Goal: Information Seeking & Learning: Learn about a topic

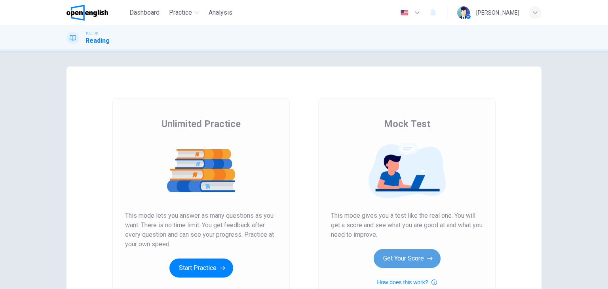
click at [419, 251] on button "Get Your Score" at bounding box center [407, 258] width 67 height 19
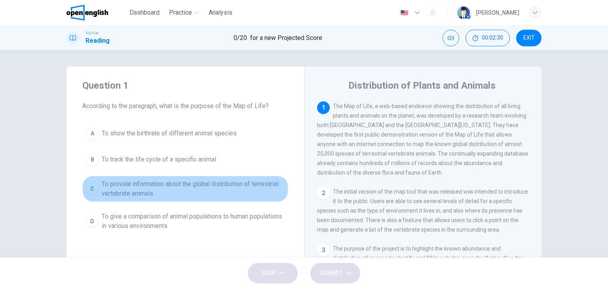
click at [90, 189] on div "C" at bounding box center [92, 188] width 13 height 13
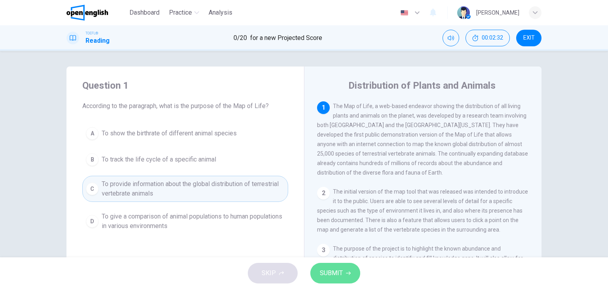
click at [339, 274] on span "SUBMIT" at bounding box center [331, 272] width 23 height 11
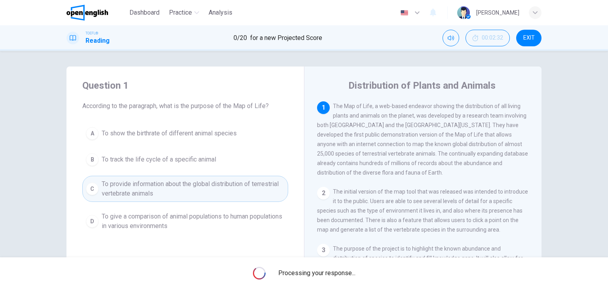
drag, startPoint x: 382, startPoint y: 196, endPoint x: 434, endPoint y: 231, distance: 62.8
click at [434, 231] on span "The initial version of the map tool that was released was intended to introduce…" at bounding box center [422, 210] width 211 height 44
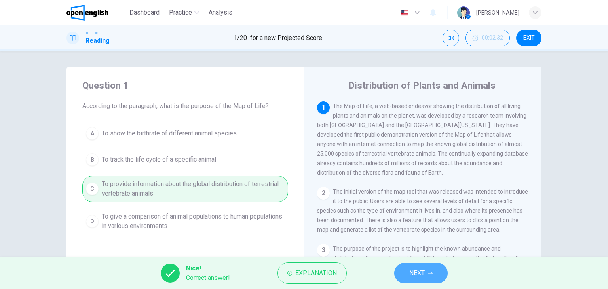
click at [422, 269] on span "NEXT" at bounding box center [416, 272] width 15 height 11
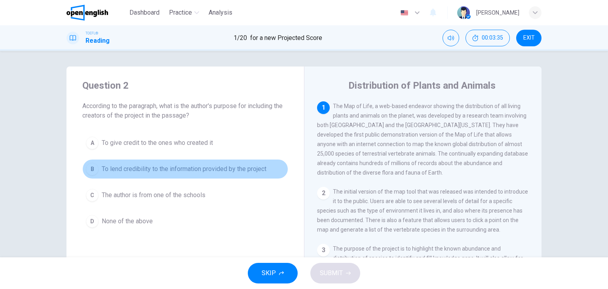
click at [144, 167] on span "To lend credibility to the information provided by the project" at bounding box center [184, 168] width 165 height 9
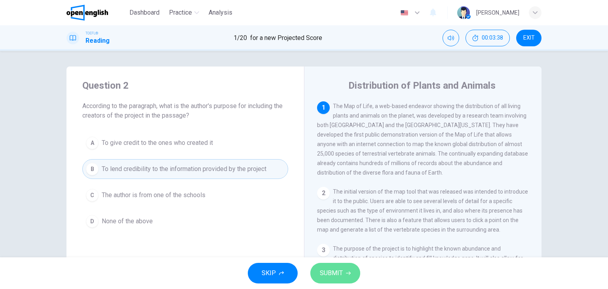
click at [340, 275] on span "SUBMIT" at bounding box center [331, 272] width 23 height 11
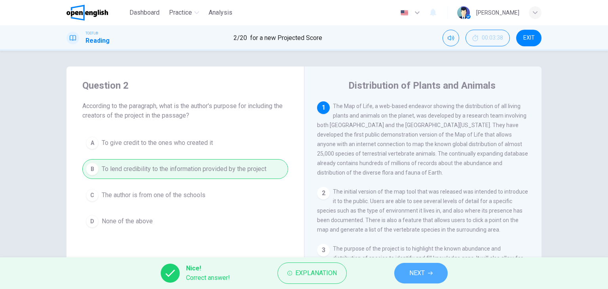
click at [429, 263] on button "NEXT" at bounding box center [420, 273] width 53 height 21
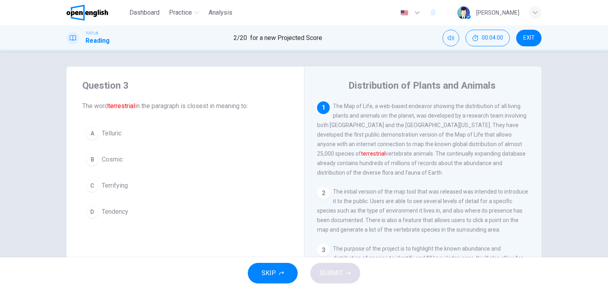
click at [90, 137] on div "A" at bounding box center [92, 133] width 13 height 13
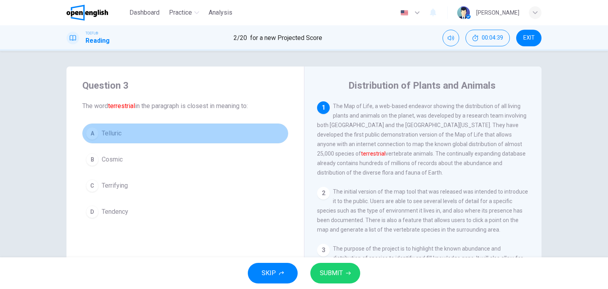
click at [90, 137] on div "A" at bounding box center [92, 133] width 13 height 13
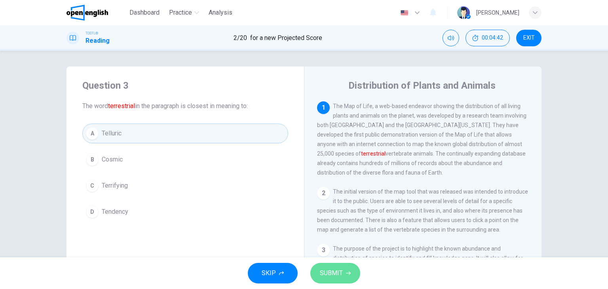
click at [349, 274] on icon "button" at bounding box center [348, 273] width 5 height 5
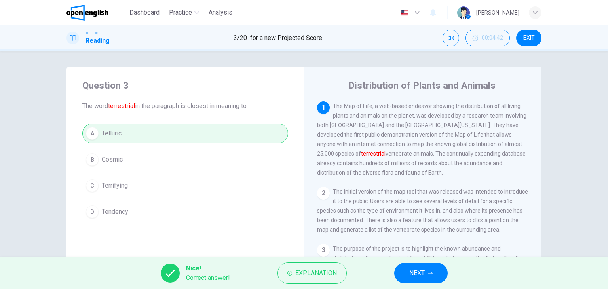
click at [432, 271] on icon "button" at bounding box center [430, 273] width 5 height 5
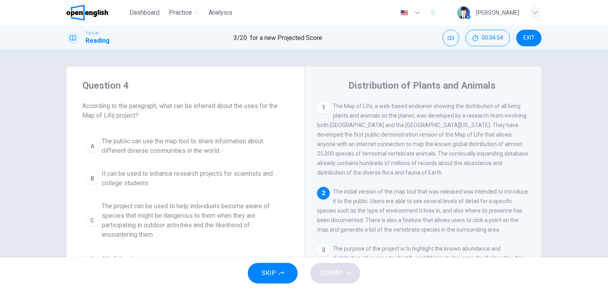
click at [507, 197] on span "The initial version of the map tool that was released was intended to introduce…" at bounding box center [422, 210] width 211 height 44
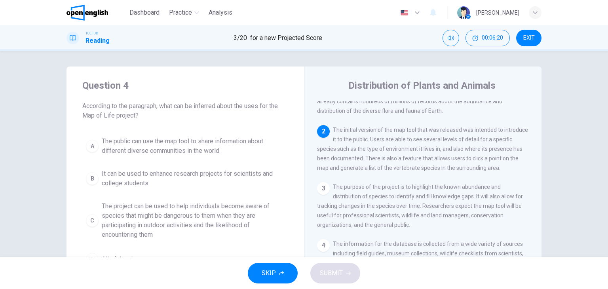
scroll to position [63, 0]
click at [57, 179] on div "Question 4 According to the paragraph, what can be inferred about the uses for …" at bounding box center [304, 203] width 500 height 275
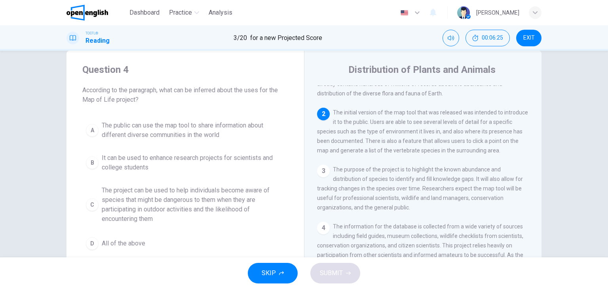
scroll to position [32, 0]
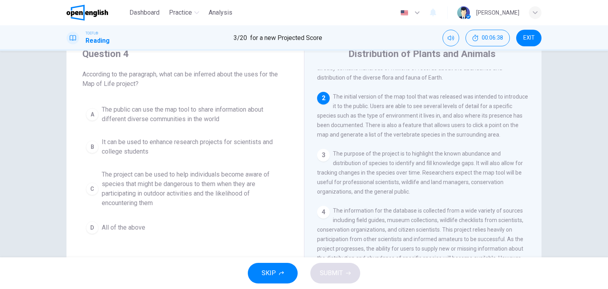
click at [181, 214] on div "A The public can use the map tool to share information about different diverse …" at bounding box center [185, 169] width 206 height 136
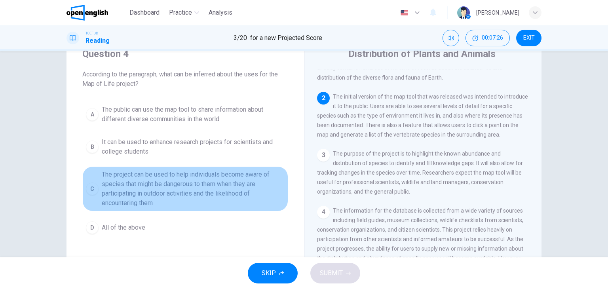
click at [92, 192] on div "C" at bounding box center [92, 188] width 13 height 13
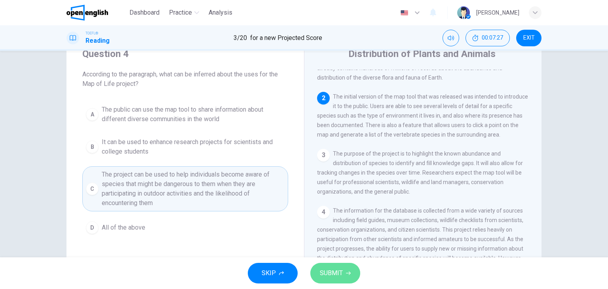
click at [324, 279] on button "SUBMIT" at bounding box center [335, 273] width 50 height 21
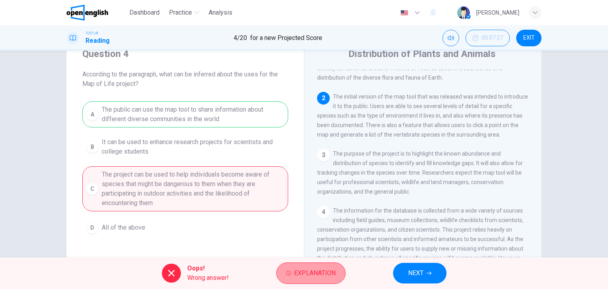
click at [328, 266] on button "Explanation" at bounding box center [310, 272] width 69 height 21
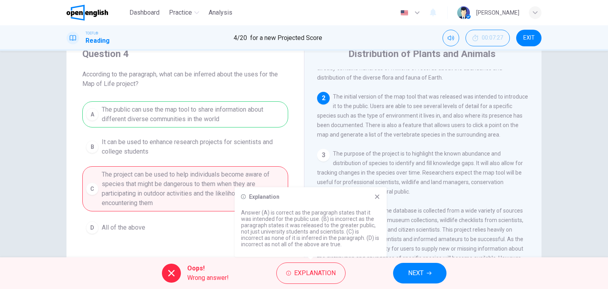
click at [377, 197] on icon at bounding box center [377, 196] width 6 height 6
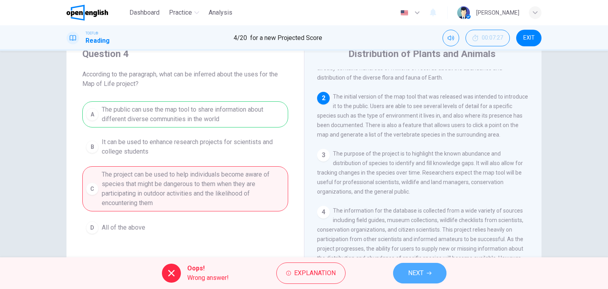
click at [416, 272] on span "NEXT" at bounding box center [415, 272] width 15 height 11
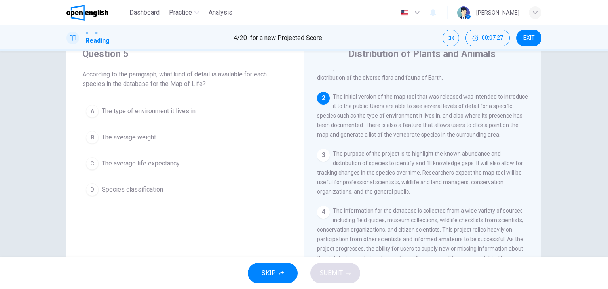
scroll to position [88, 0]
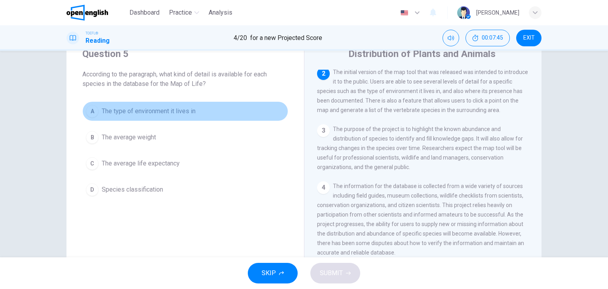
click at [90, 111] on div "A" at bounding box center [92, 111] width 13 height 13
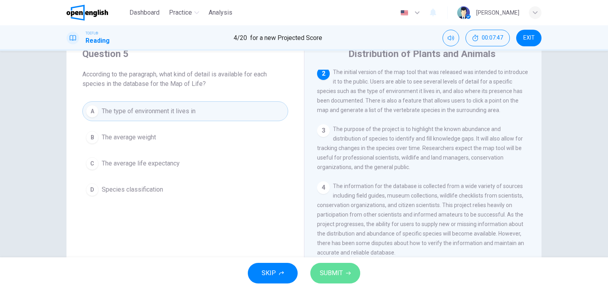
click at [331, 264] on button "SUBMIT" at bounding box center [335, 273] width 50 height 21
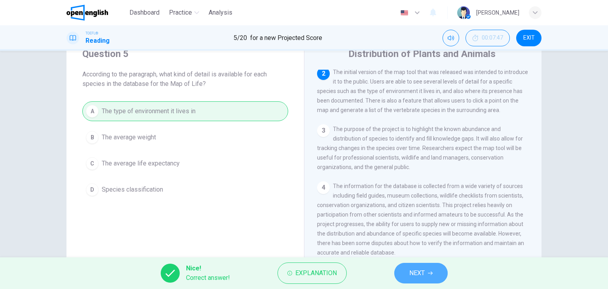
click at [432, 272] on icon "button" at bounding box center [430, 273] width 5 height 5
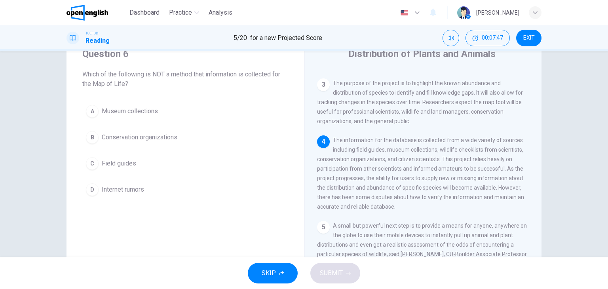
scroll to position [135, 0]
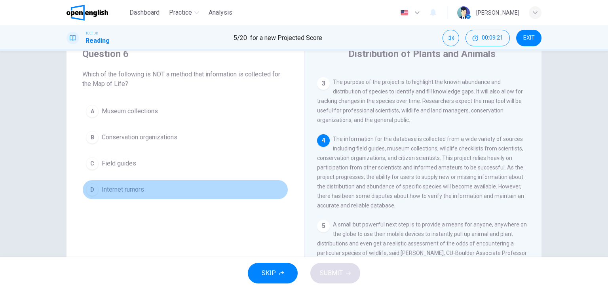
click at [121, 189] on span "Internet rumors" at bounding box center [123, 189] width 42 height 9
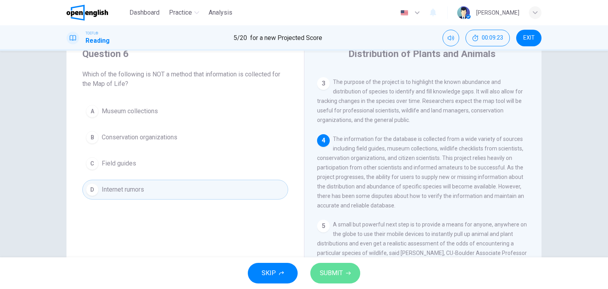
click at [336, 279] on button "SUBMIT" at bounding box center [335, 273] width 50 height 21
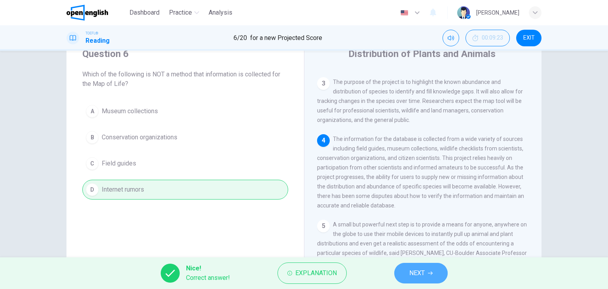
click at [418, 274] on span "NEXT" at bounding box center [416, 272] width 15 height 11
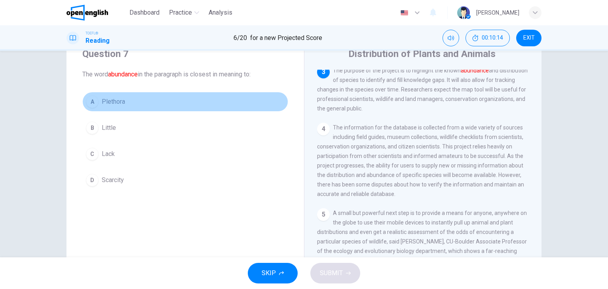
click at [95, 106] on button "A Plethora" at bounding box center [185, 102] width 206 height 20
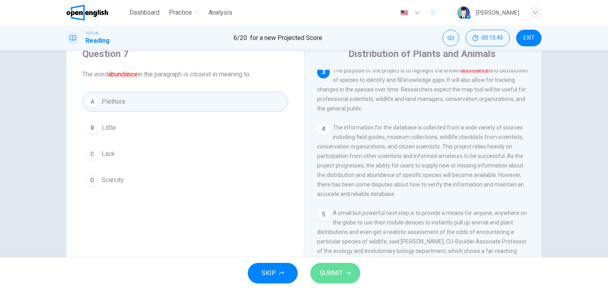
click at [334, 273] on span "SUBMIT" at bounding box center [331, 272] width 23 height 11
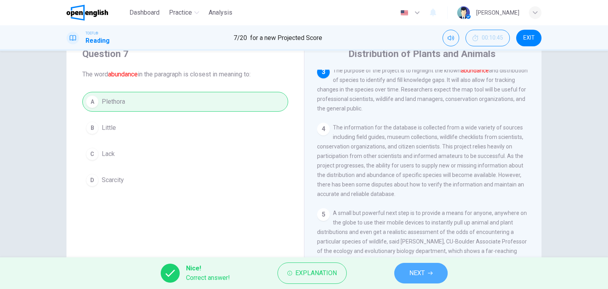
click at [427, 269] on button "NEXT" at bounding box center [420, 273] width 53 height 21
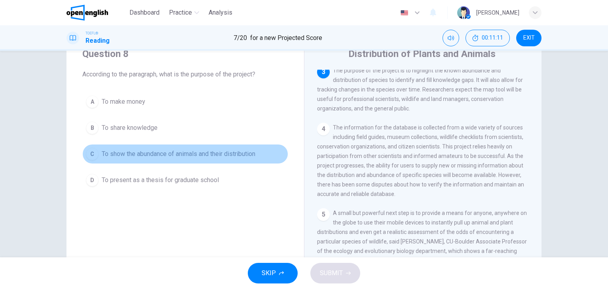
click at [155, 150] on span "To show the abundance of animals and their distribution" at bounding box center [179, 153] width 154 height 9
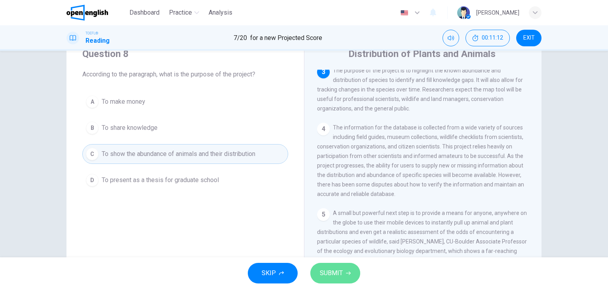
click at [339, 270] on span "SUBMIT" at bounding box center [331, 272] width 23 height 11
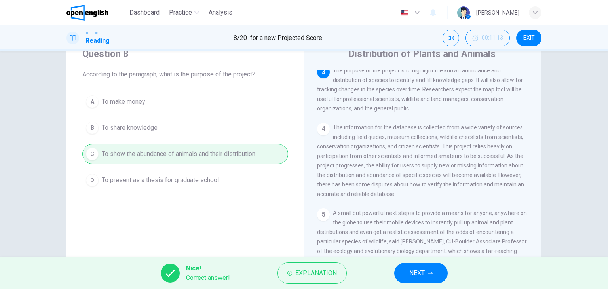
click at [415, 272] on span "NEXT" at bounding box center [416, 272] width 15 height 11
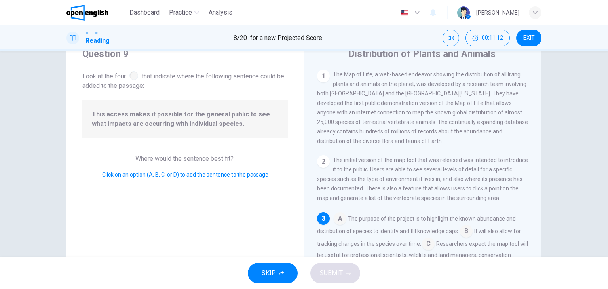
scroll to position [58, 0]
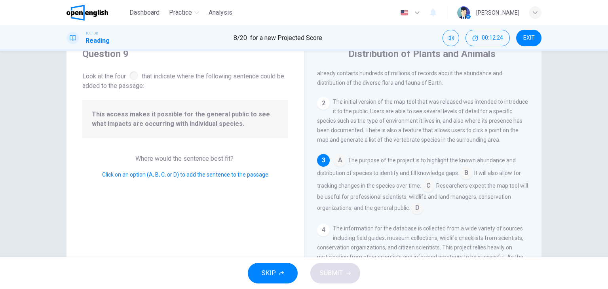
click at [426, 187] on input at bounding box center [428, 186] width 13 height 13
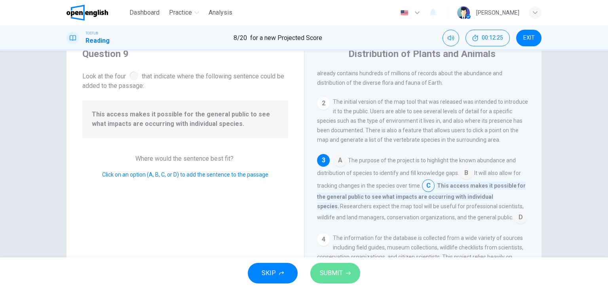
click at [340, 275] on span "SUBMIT" at bounding box center [331, 272] width 23 height 11
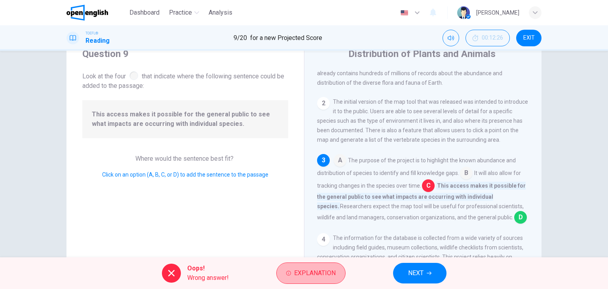
click at [340, 275] on button "Explanation" at bounding box center [310, 272] width 69 height 21
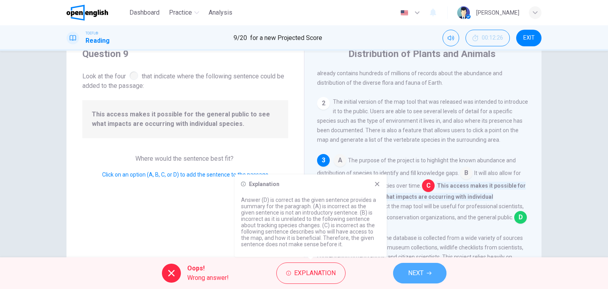
click at [412, 283] on button "NEXT" at bounding box center [419, 273] width 53 height 21
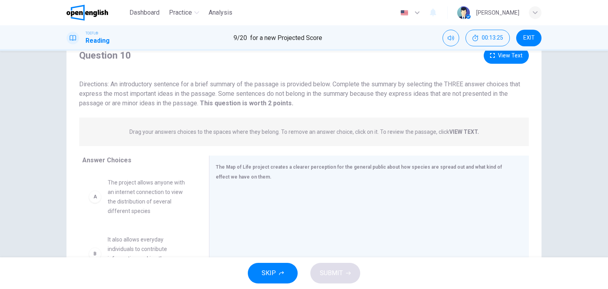
click at [143, 224] on div "A The project allows anyone with an internet connection to view the distributio…" at bounding box center [139, 232] width 114 height 122
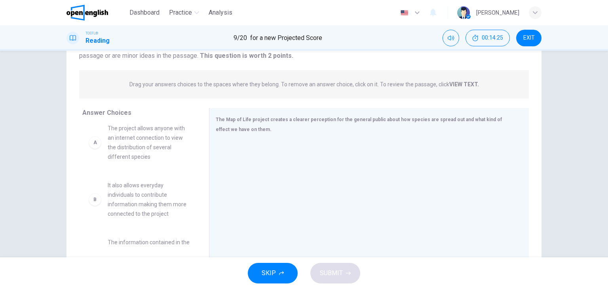
scroll to position [0, 0]
click at [203, 243] on div at bounding box center [208, 183] width 10 height 150
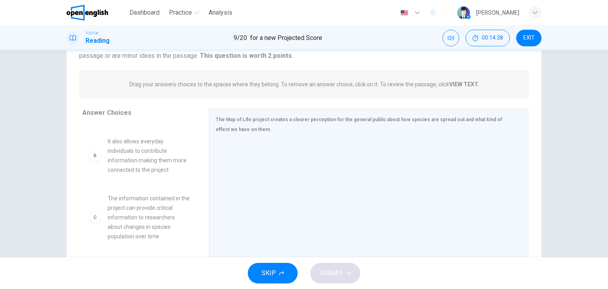
scroll to position [53, 0]
click at [136, 224] on span "The information contained in the project can provide critical information to re…" at bounding box center [149, 215] width 82 height 47
click at [94, 220] on div "C" at bounding box center [95, 215] width 13 height 13
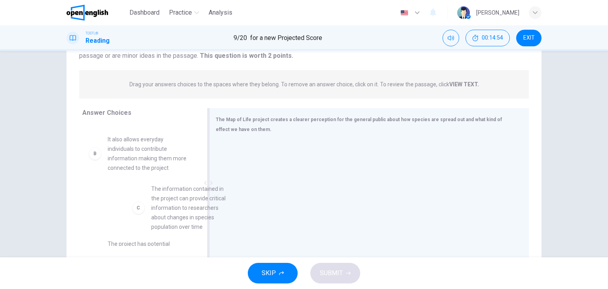
drag, startPoint x: 167, startPoint y: 207, endPoint x: 250, endPoint y: 185, distance: 85.4
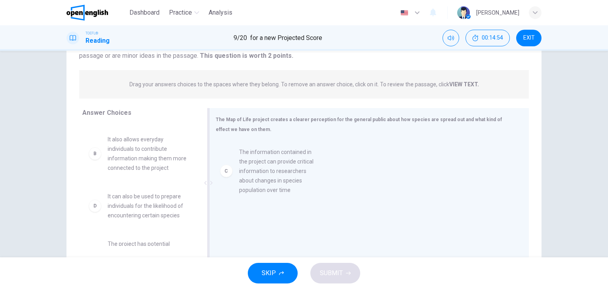
drag, startPoint x: 250, startPoint y: 185, endPoint x: 279, endPoint y: 180, distance: 29.4
click at [279, 180] on div at bounding box center [366, 193] width 300 height 106
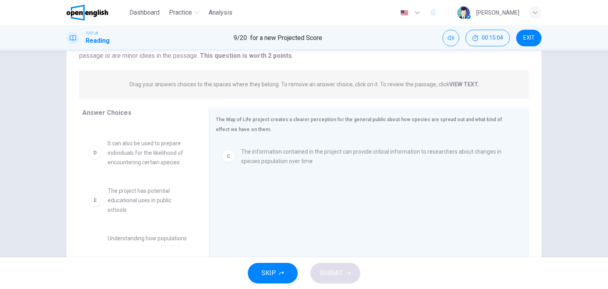
scroll to position [111, 0]
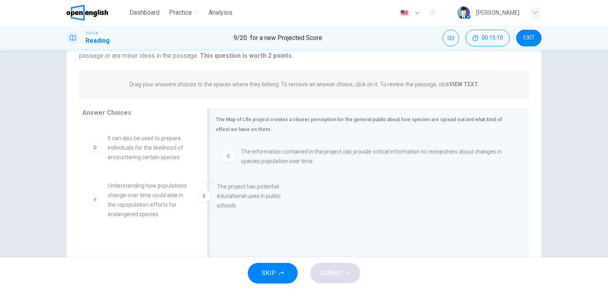
drag, startPoint x: 157, startPoint y: 190, endPoint x: 277, endPoint y: 190, distance: 119.9
click at [277, 190] on div "C The information contained in the project can provide critical information to …" at bounding box center [366, 193] width 300 height 106
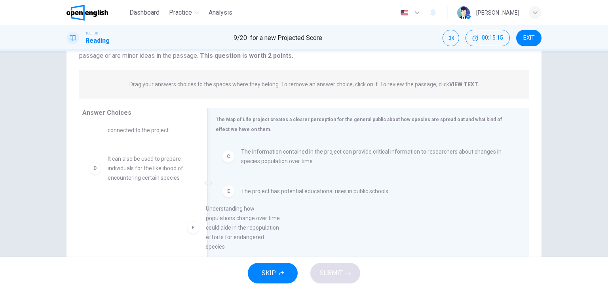
scroll to position [1, 0]
drag, startPoint x: 150, startPoint y: 224, endPoint x: 304, endPoint y: 208, distance: 154.7
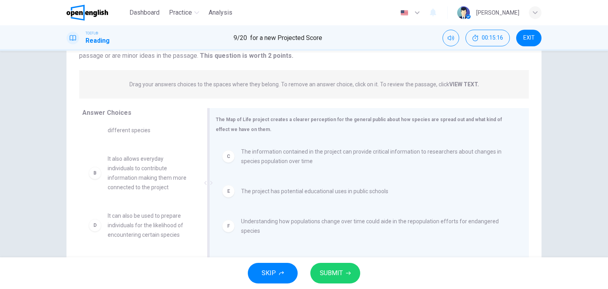
scroll to position [33, 0]
click at [338, 276] on span "SUBMIT" at bounding box center [331, 272] width 23 height 11
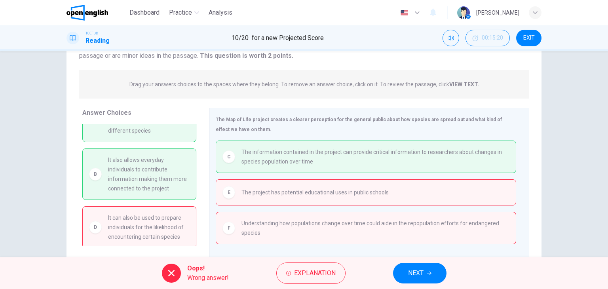
click at [170, 133] on span "The project allows anyone with an internet connection to view the distribution …" at bounding box center [149, 116] width 82 height 38
click at [427, 273] on icon "button" at bounding box center [429, 273] width 5 height 5
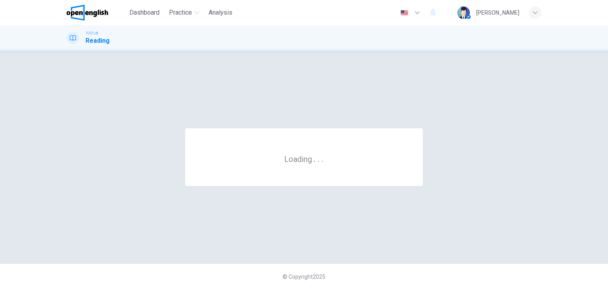
scroll to position [0, 0]
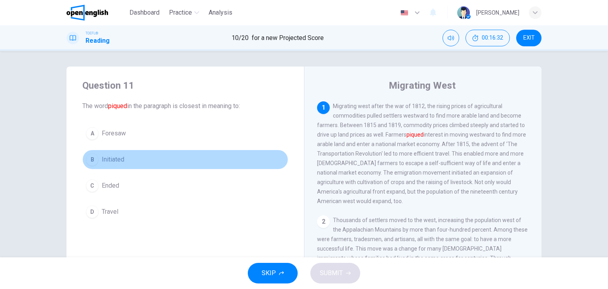
click at [89, 162] on div "B" at bounding box center [92, 159] width 13 height 13
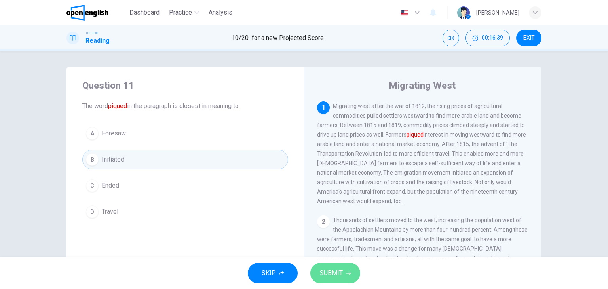
click at [340, 270] on span "SUBMIT" at bounding box center [331, 272] width 23 height 11
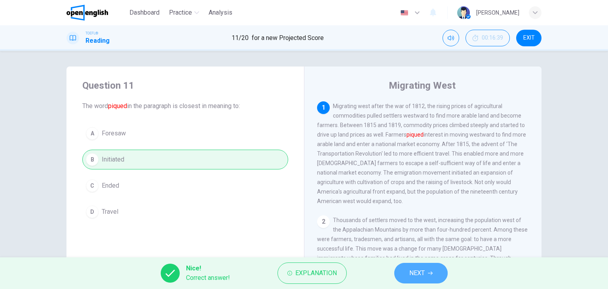
click at [431, 275] on icon "button" at bounding box center [430, 273] width 5 height 5
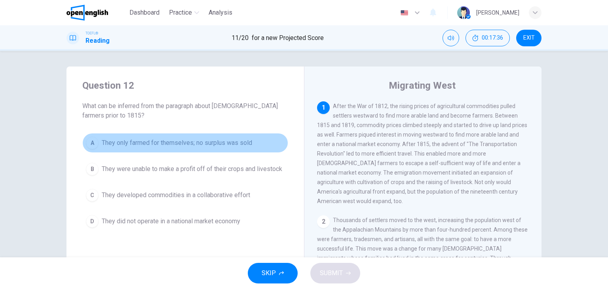
click at [125, 143] on span "They only farmed for themselves; no surplus was sold" at bounding box center [177, 142] width 150 height 9
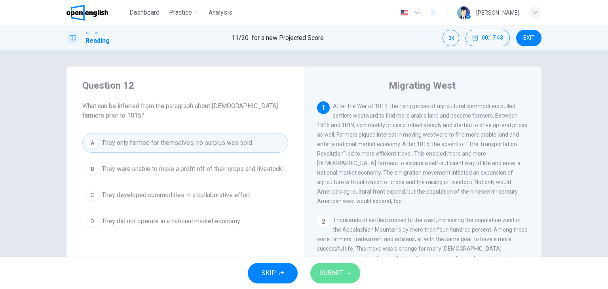
click at [334, 276] on span "SUBMIT" at bounding box center [331, 272] width 23 height 11
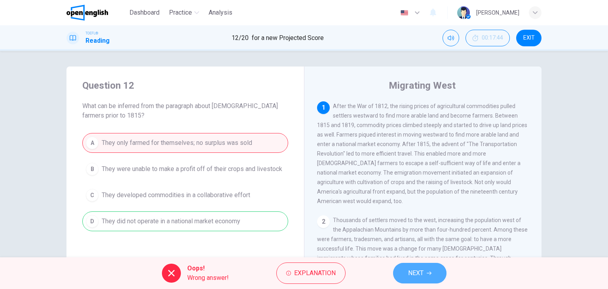
click at [407, 267] on button "NEXT" at bounding box center [419, 273] width 53 height 21
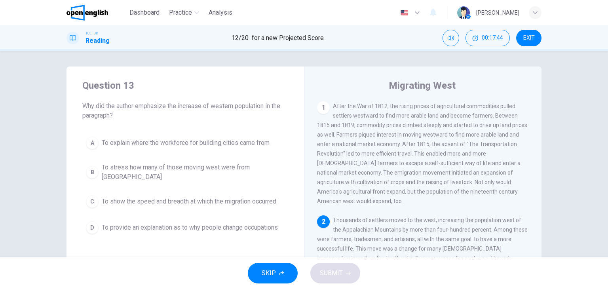
scroll to position [67, 0]
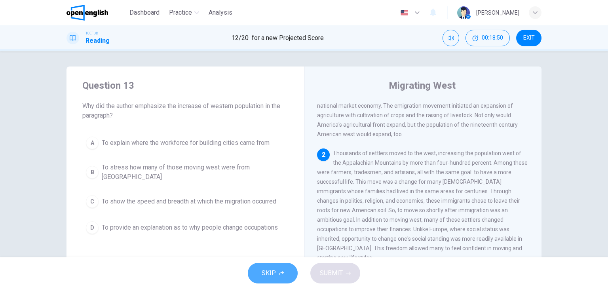
click at [265, 273] on span "SKIP" at bounding box center [269, 272] width 14 height 11
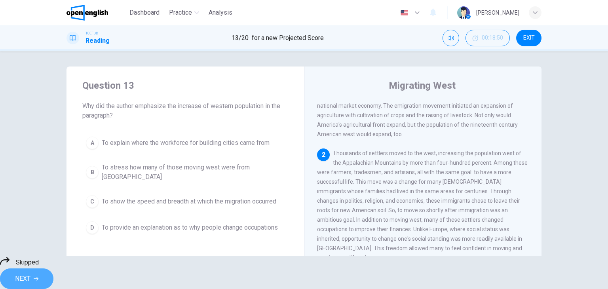
click at [53, 279] on button "NEXT" at bounding box center [26, 278] width 53 height 21
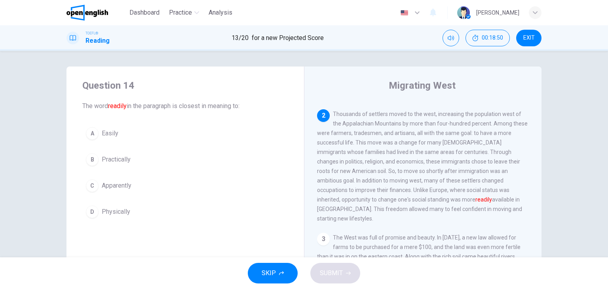
scroll to position [108, 0]
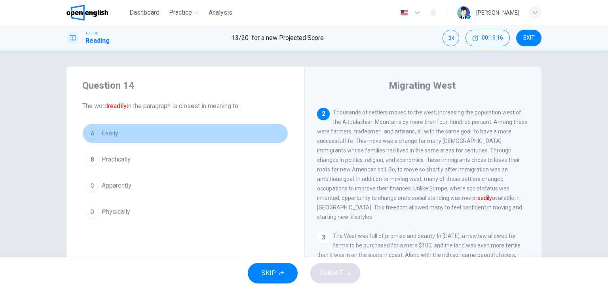
click at [91, 131] on div "A" at bounding box center [92, 133] width 13 height 13
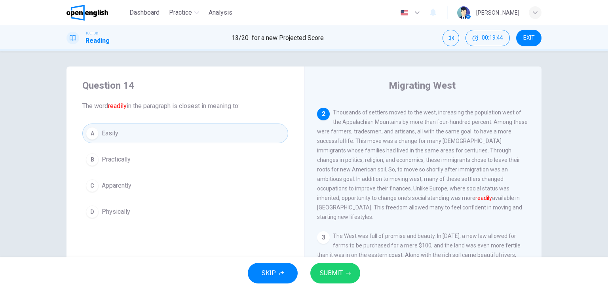
click at [91, 131] on div "A" at bounding box center [92, 133] width 13 height 13
click at [346, 271] on icon "button" at bounding box center [348, 273] width 5 height 5
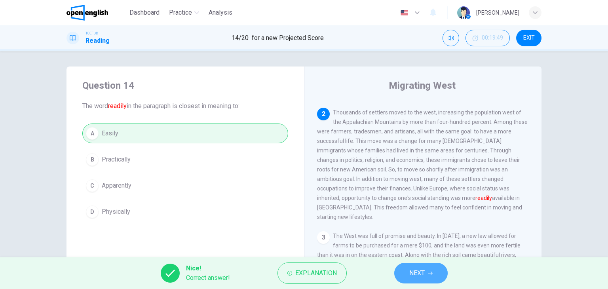
click at [424, 272] on span "NEXT" at bounding box center [416, 272] width 15 height 11
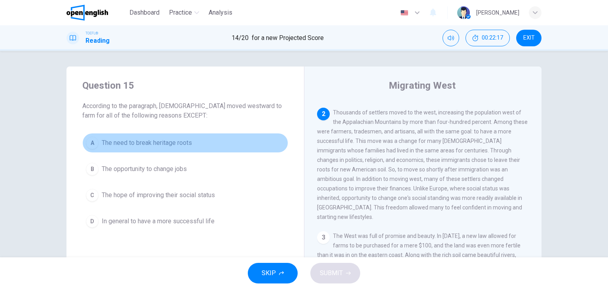
click at [124, 140] on span "The need to break heritage roots" at bounding box center [147, 142] width 90 height 9
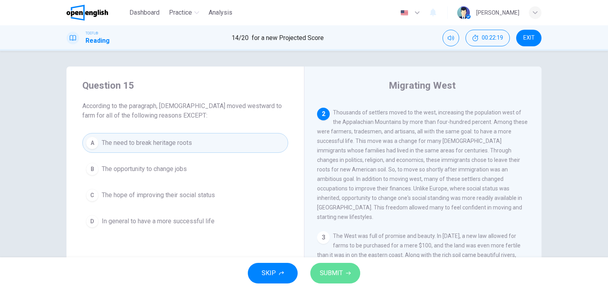
click at [340, 276] on span "SUBMIT" at bounding box center [331, 272] width 23 height 11
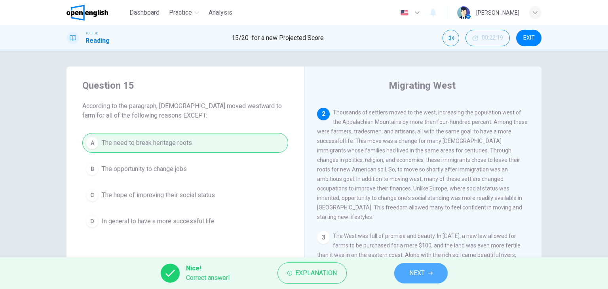
click at [422, 272] on span "NEXT" at bounding box center [416, 272] width 15 height 11
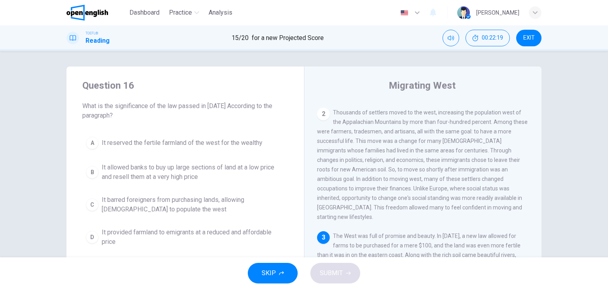
scroll to position [135, 0]
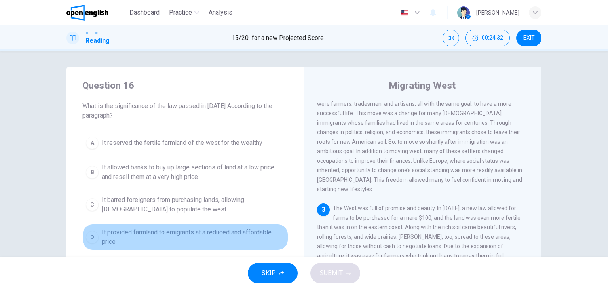
click at [91, 237] on div "D" at bounding box center [92, 237] width 13 height 13
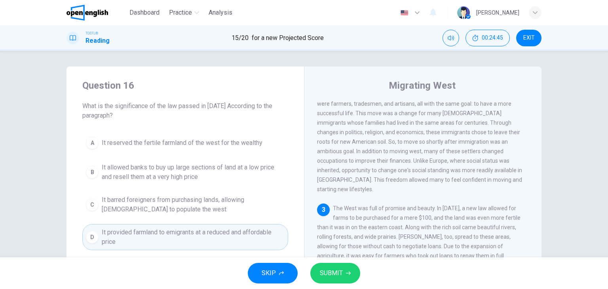
click at [324, 284] on div "SKIP SUBMIT" at bounding box center [304, 273] width 608 height 32
click at [328, 274] on span "SUBMIT" at bounding box center [331, 272] width 23 height 11
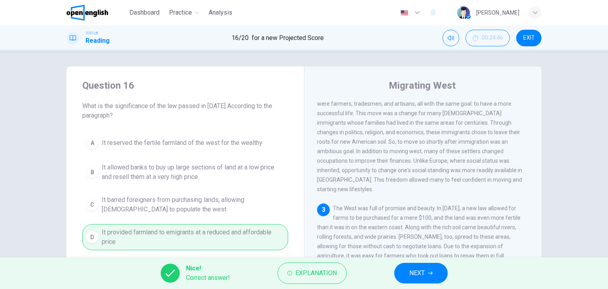
click at [411, 274] on span "NEXT" at bounding box center [416, 272] width 15 height 11
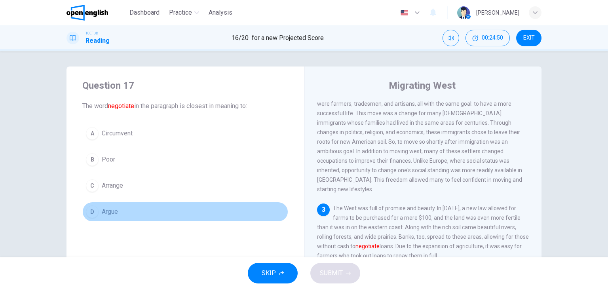
click at [91, 211] on div "D" at bounding box center [92, 211] width 13 height 13
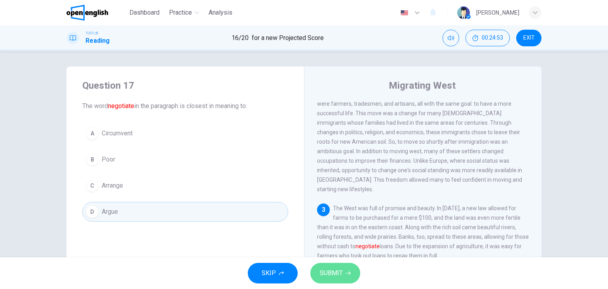
click at [347, 275] on icon "button" at bounding box center [348, 273] width 5 height 5
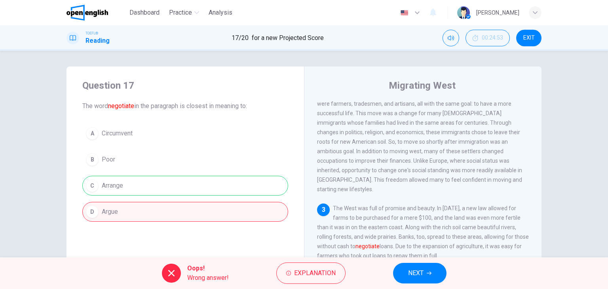
click at [406, 277] on button "NEXT" at bounding box center [419, 273] width 53 height 21
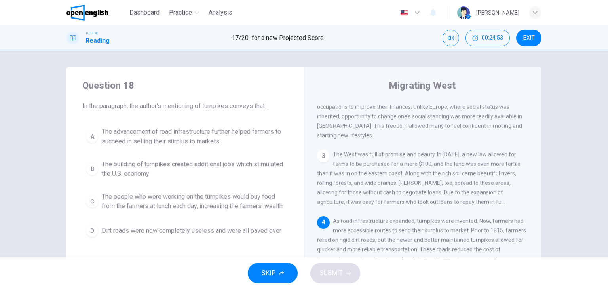
scroll to position [194, 0]
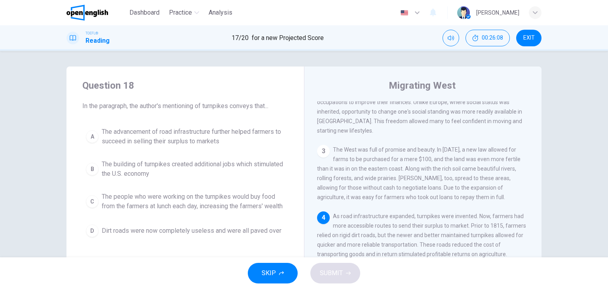
click at [511, 213] on span "As road infrastructure expanded, turnpikes were invented. Now, farmers had more…" at bounding box center [421, 235] width 209 height 44
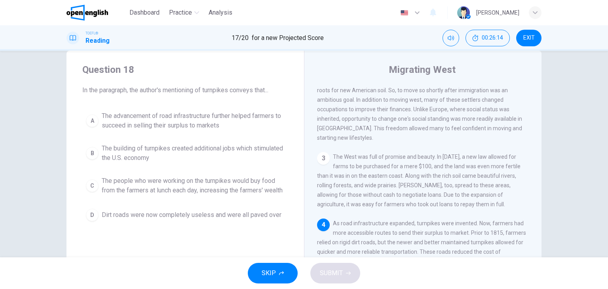
scroll to position [187, 0]
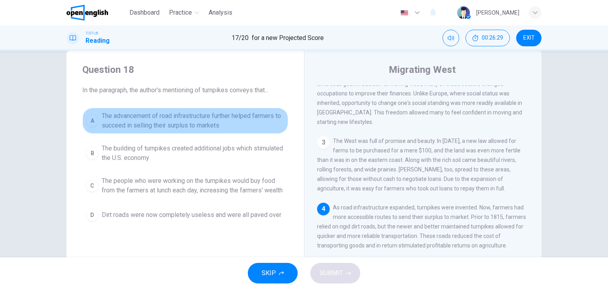
click at [174, 129] on span "The advancement of road infrastructure further helped farmers to succeed in sel…" at bounding box center [193, 120] width 183 height 19
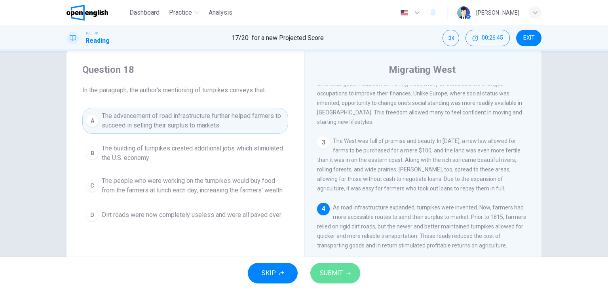
click at [344, 273] on button "SUBMIT" at bounding box center [335, 273] width 50 height 21
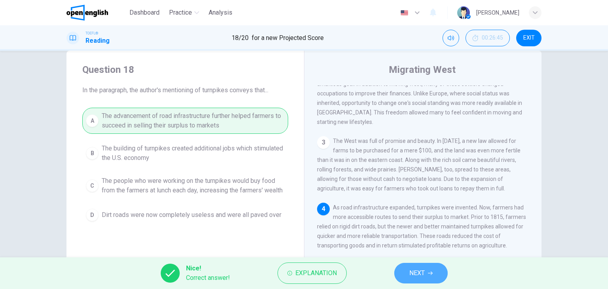
click at [421, 272] on span "NEXT" at bounding box center [416, 272] width 15 height 11
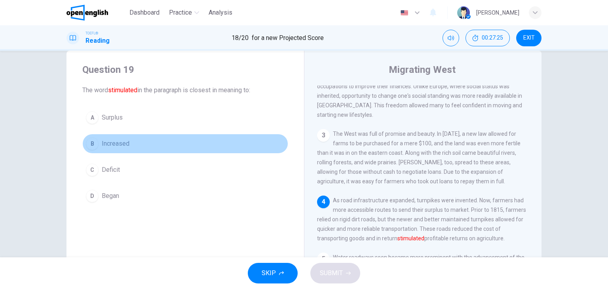
click at [117, 144] on span "Increased" at bounding box center [116, 143] width 28 height 9
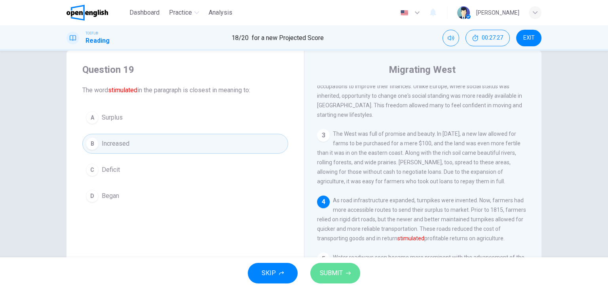
click at [347, 281] on button "SUBMIT" at bounding box center [335, 273] width 50 height 21
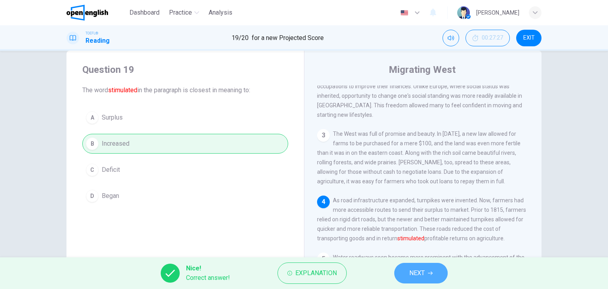
click at [436, 267] on button "NEXT" at bounding box center [420, 273] width 53 height 21
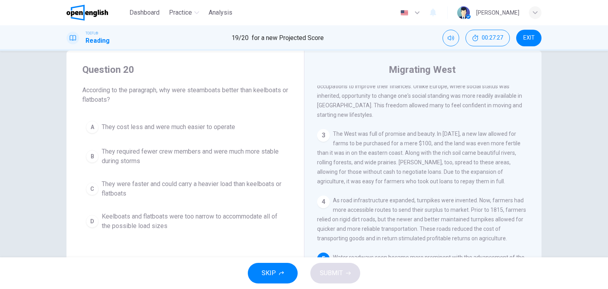
scroll to position [203, 0]
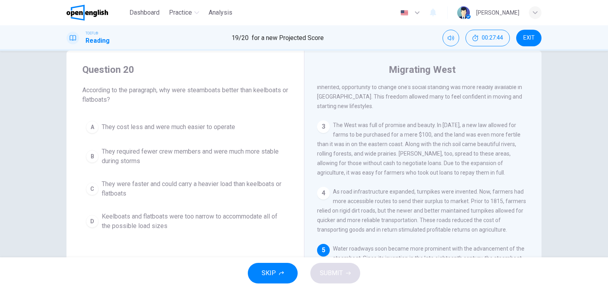
click at [478, 245] on div "5 Water roadways soon became more prominent with the advancement of the steambo…" at bounding box center [423, 277] width 212 height 66
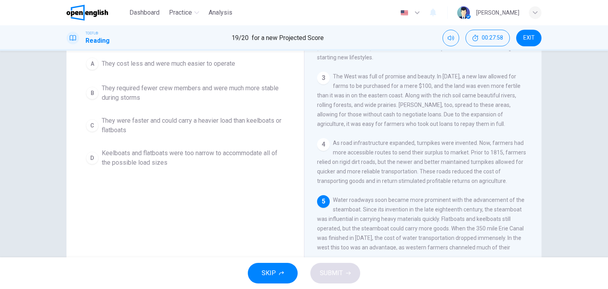
scroll to position [187, 0]
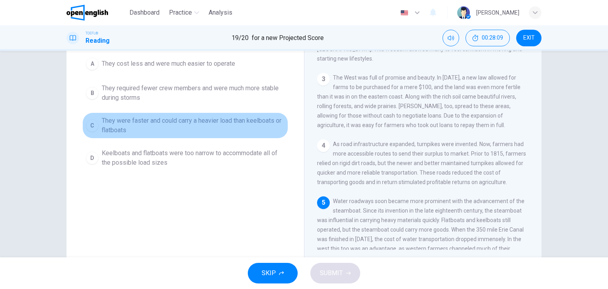
click at [177, 120] on span "They were faster and could carry a heavier load than keelboats or flatboats" at bounding box center [193, 125] width 183 height 19
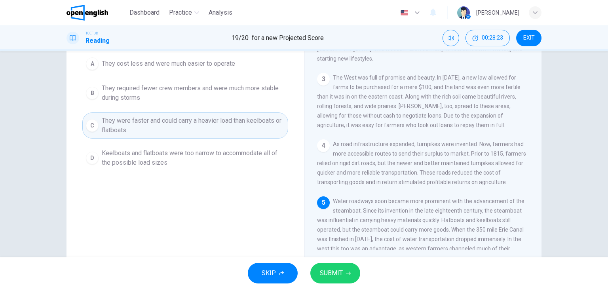
scroll to position [203, 0]
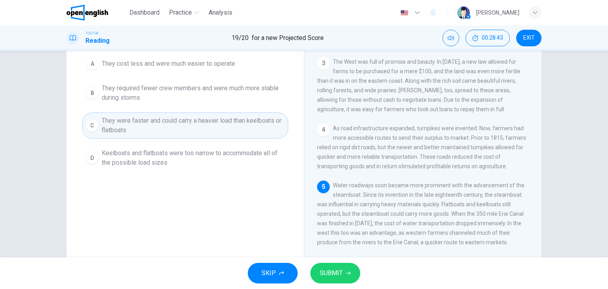
click at [356, 231] on span "Water roadways soon became more prominent with the advancement of the steamboat…" at bounding box center [420, 213] width 207 height 63
click at [334, 275] on span "SUBMIT" at bounding box center [331, 272] width 23 height 11
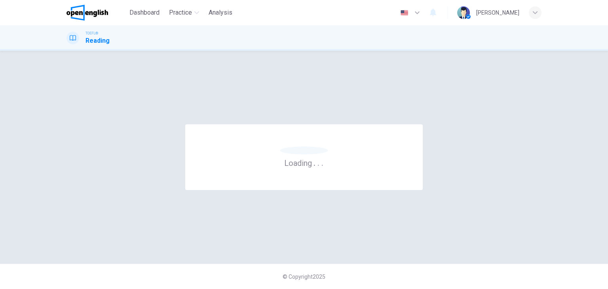
scroll to position [0, 0]
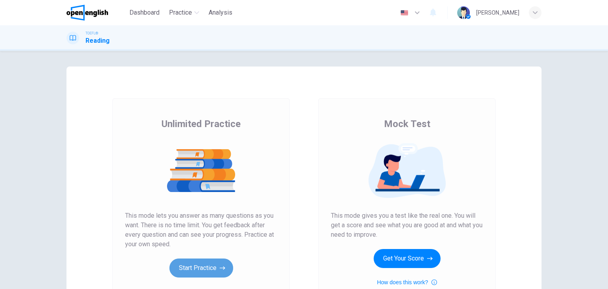
click at [209, 267] on button "Start Practice" at bounding box center [201, 267] width 64 height 19
click at [211, 269] on button "Start Practice" at bounding box center [201, 267] width 64 height 19
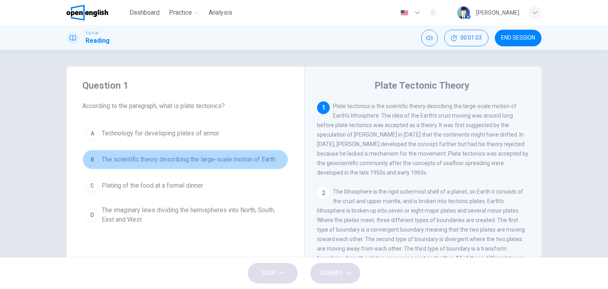
click at [92, 162] on div "B" at bounding box center [92, 159] width 13 height 13
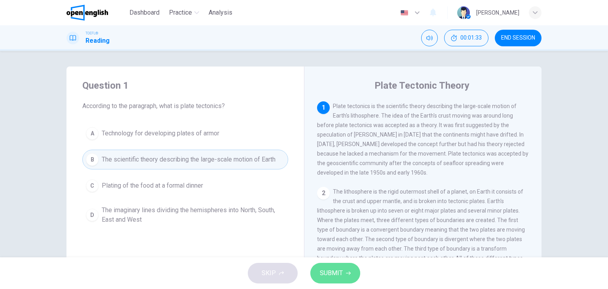
click at [340, 280] on button "SUBMIT" at bounding box center [335, 273] width 50 height 21
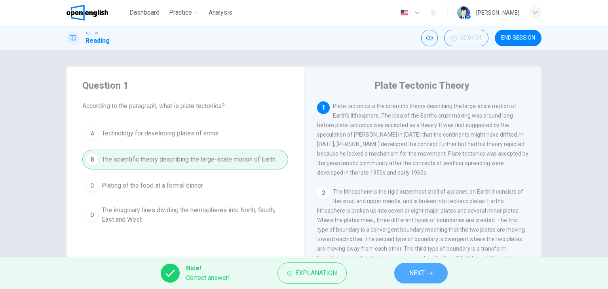
click at [427, 277] on button "NEXT" at bounding box center [420, 273] width 53 height 21
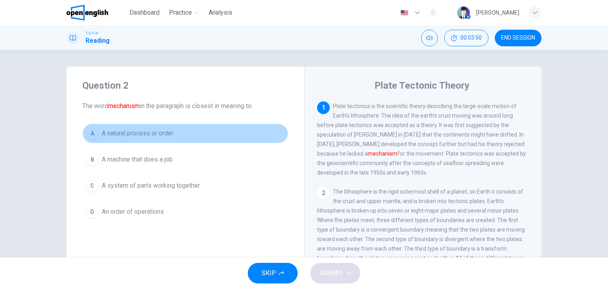
click at [138, 134] on span "A natural process or order" at bounding box center [138, 133] width 72 height 9
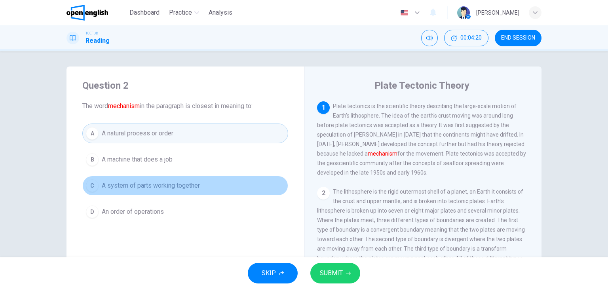
click at [170, 182] on span "A system of parts working together" at bounding box center [151, 185] width 98 height 9
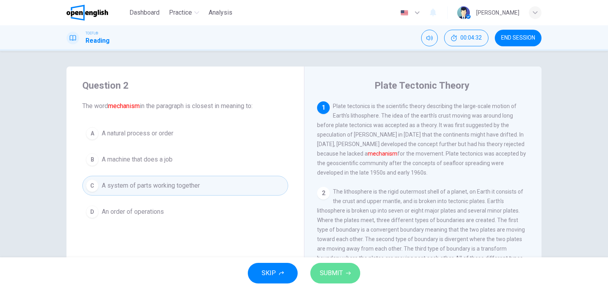
click at [326, 273] on span "SUBMIT" at bounding box center [331, 272] width 23 height 11
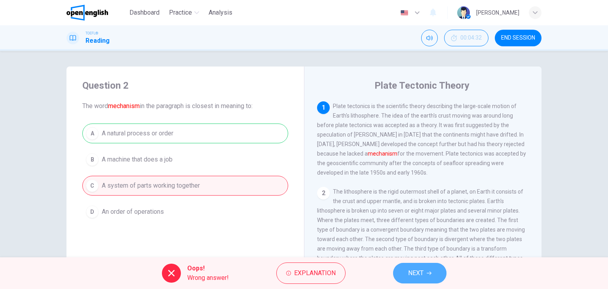
click at [434, 271] on button "NEXT" at bounding box center [419, 273] width 53 height 21
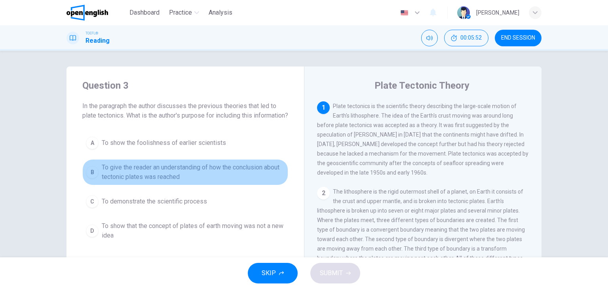
click at [182, 182] on span "To give the reader an understanding of how the conclusion about tectonic plates…" at bounding box center [193, 172] width 183 height 19
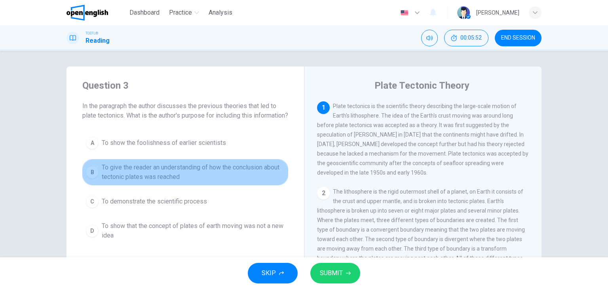
click at [182, 182] on span "To give the reader an understanding of how the conclusion about tectonic plates…" at bounding box center [193, 172] width 183 height 19
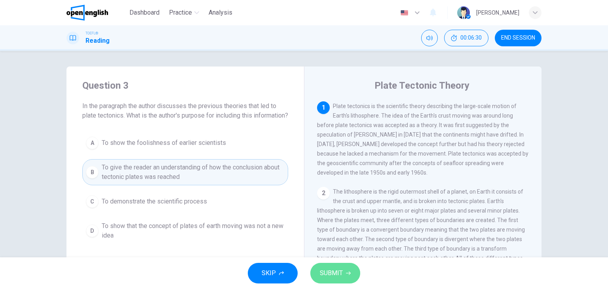
click at [323, 277] on span "SUBMIT" at bounding box center [331, 272] width 23 height 11
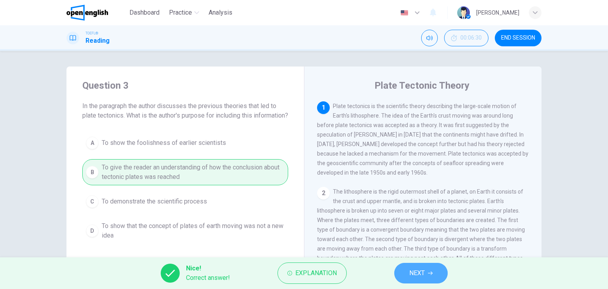
click at [417, 273] on span "NEXT" at bounding box center [416, 272] width 15 height 11
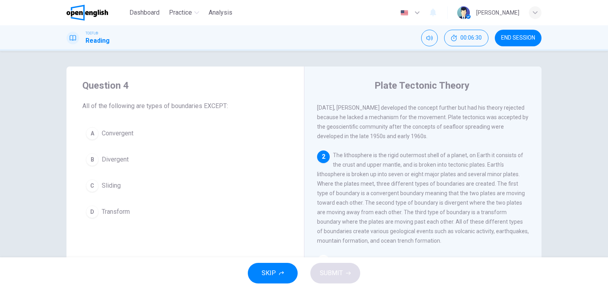
scroll to position [38, 0]
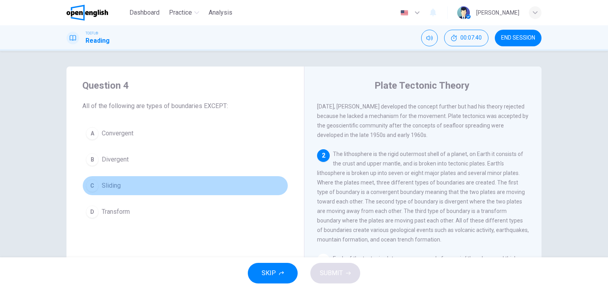
click at [90, 184] on div "C" at bounding box center [92, 185] width 13 height 13
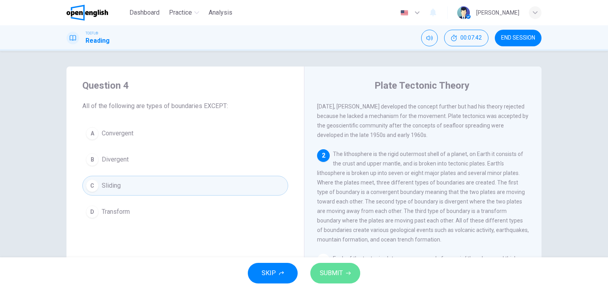
click at [335, 275] on span "SUBMIT" at bounding box center [331, 272] width 23 height 11
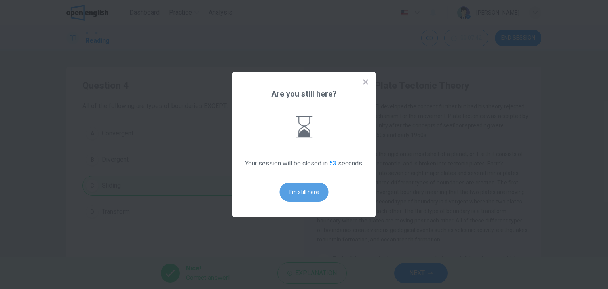
click at [305, 195] on button "I'm still here" at bounding box center [304, 191] width 49 height 19
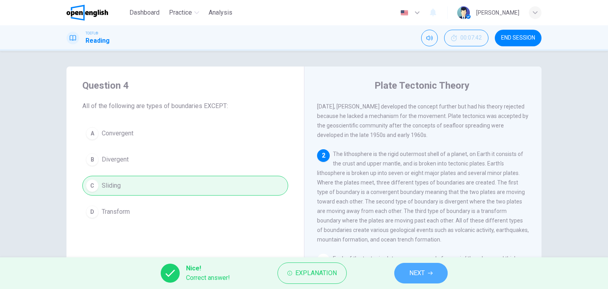
click at [432, 271] on icon "button" at bounding box center [430, 273] width 5 height 5
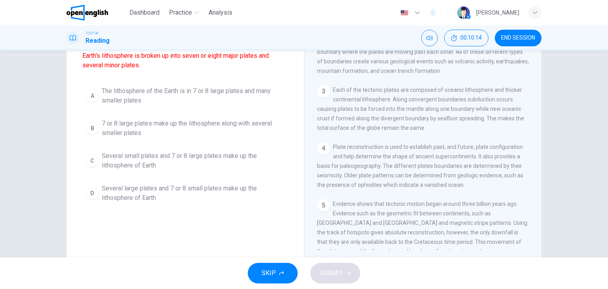
scroll to position [79, 0]
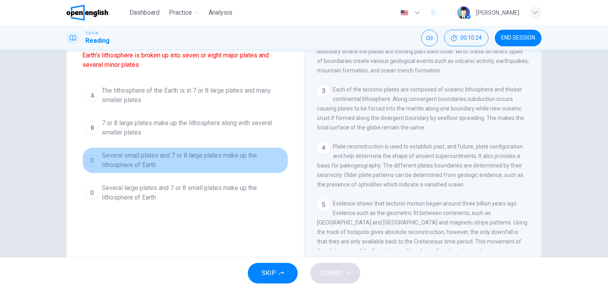
click at [146, 160] on span "Several small plates and 7 or 8 large plates make up the lithosphere of Earth" at bounding box center [193, 160] width 183 height 19
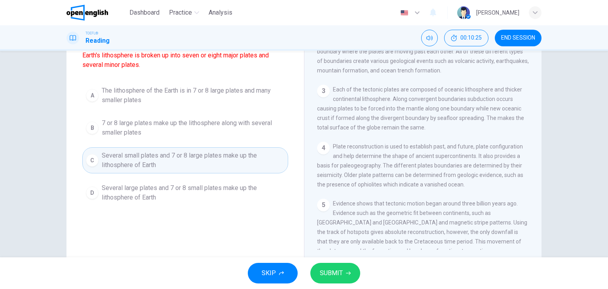
click at [342, 271] on button "SUBMIT" at bounding box center [335, 273] width 50 height 21
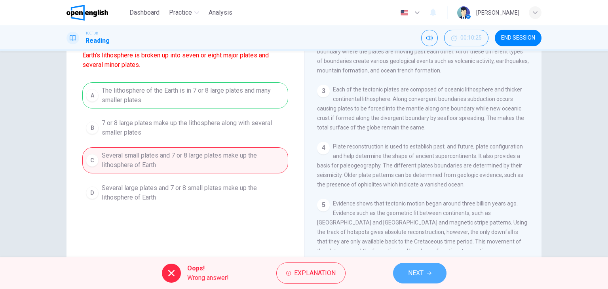
click at [432, 271] on button "NEXT" at bounding box center [419, 273] width 53 height 21
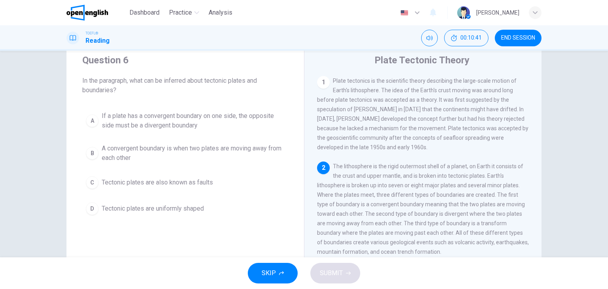
scroll to position [40, 0]
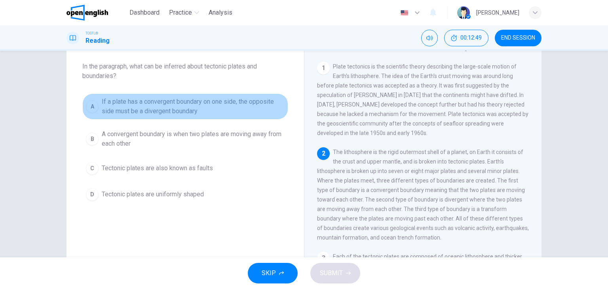
click at [249, 111] on span "If a plate has a convergent boundary on one side, the opposite side must be a d…" at bounding box center [193, 106] width 183 height 19
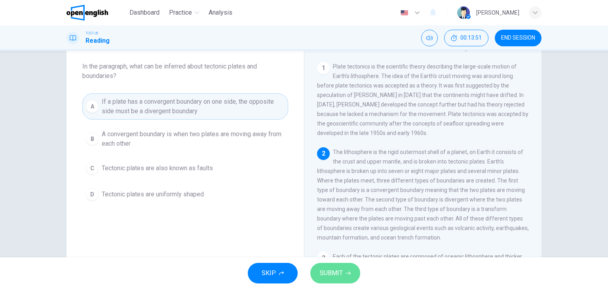
click at [326, 271] on span "SUBMIT" at bounding box center [331, 272] width 23 height 11
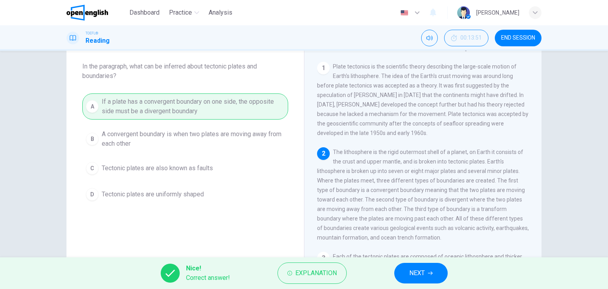
click at [428, 275] on button "NEXT" at bounding box center [420, 273] width 53 height 21
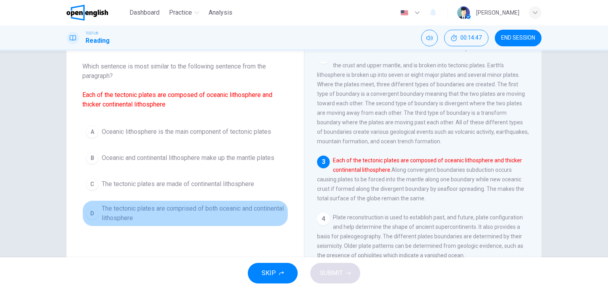
click at [91, 208] on div "D" at bounding box center [92, 213] width 13 height 13
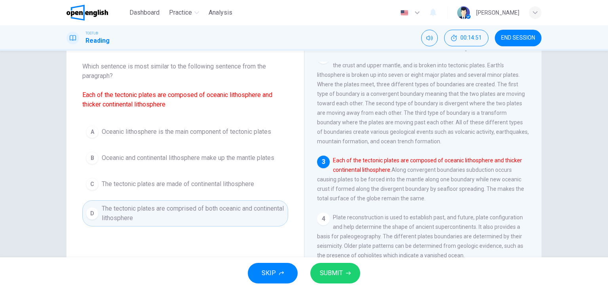
click at [348, 271] on icon "button" at bounding box center [348, 273] width 5 height 5
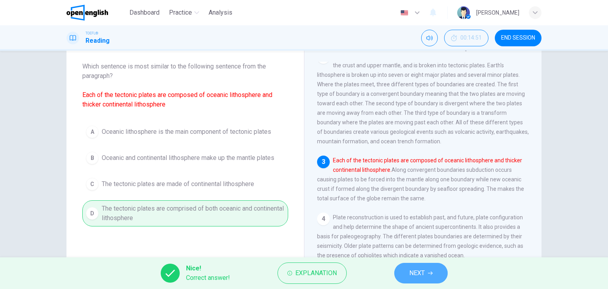
drag, startPoint x: 429, startPoint y: 273, endPoint x: 424, endPoint y: 269, distance: 5.7
click at [429, 272] on icon "button" at bounding box center [430, 273] width 5 height 5
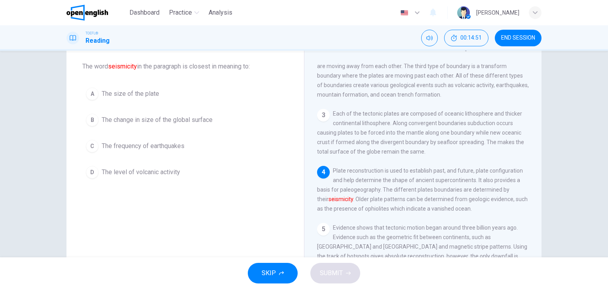
scroll to position [154, 0]
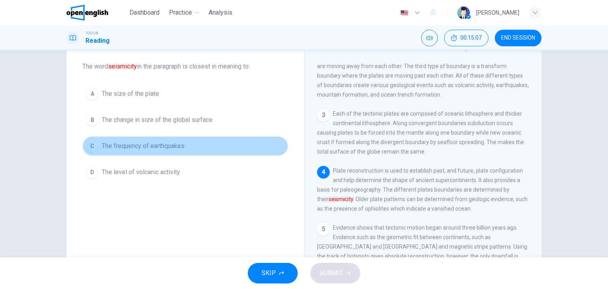
click at [117, 144] on span "The frequency of earthquakes" at bounding box center [143, 145] width 83 height 9
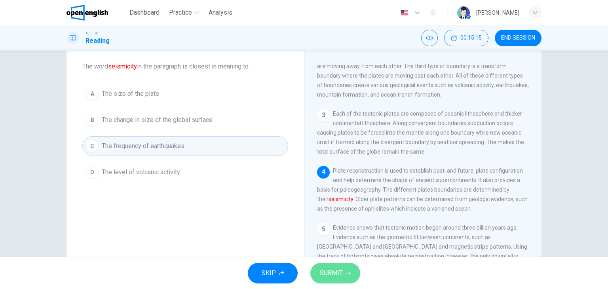
click at [332, 267] on span "SUBMIT" at bounding box center [331, 272] width 23 height 11
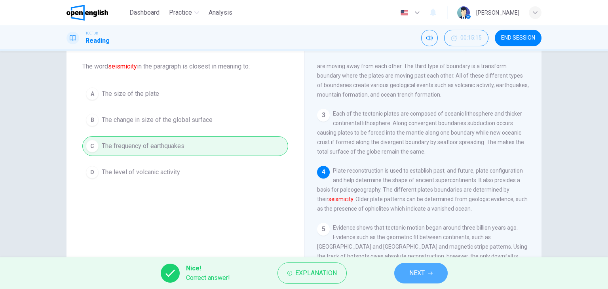
drag, startPoint x: 435, startPoint y: 272, endPoint x: 300, endPoint y: 287, distance: 136.2
click at [434, 270] on button "NEXT" at bounding box center [420, 273] width 53 height 21
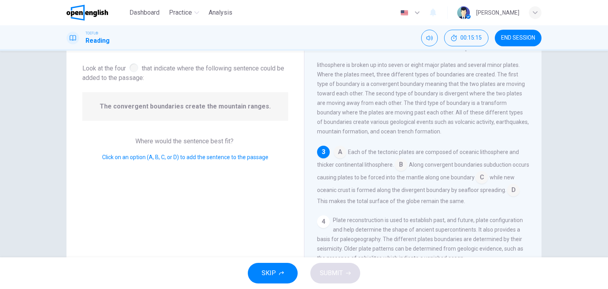
scroll to position [107, 0]
click at [398, 169] on input at bounding box center [400, 164] width 13 height 13
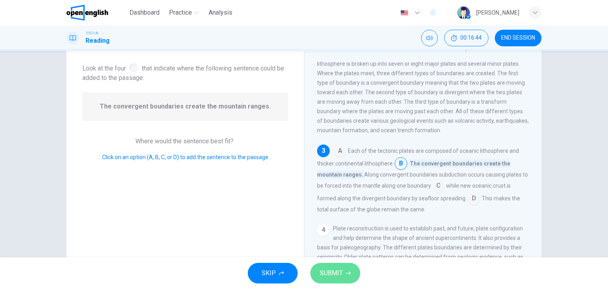
drag, startPoint x: 343, startPoint y: 268, endPoint x: 344, endPoint y: 261, distance: 7.2
click at [344, 262] on div "SKIP SUBMIT" at bounding box center [304, 273] width 608 height 32
click at [336, 274] on span "SUBMIT" at bounding box center [331, 272] width 23 height 11
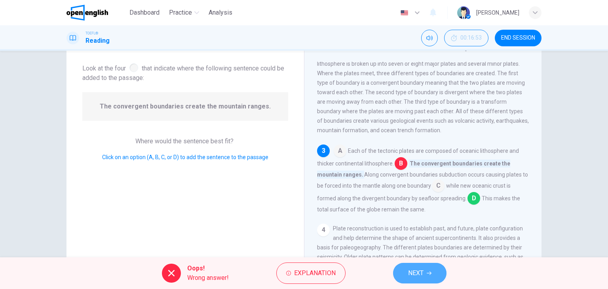
click at [427, 279] on button "NEXT" at bounding box center [419, 273] width 53 height 21
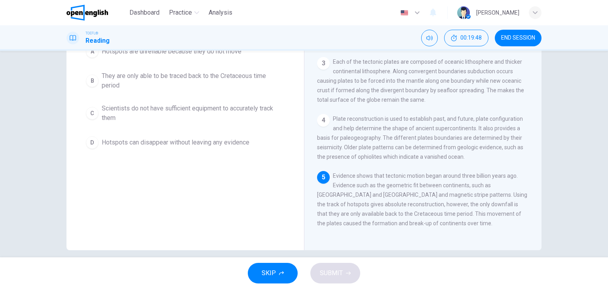
scroll to position [100, 0]
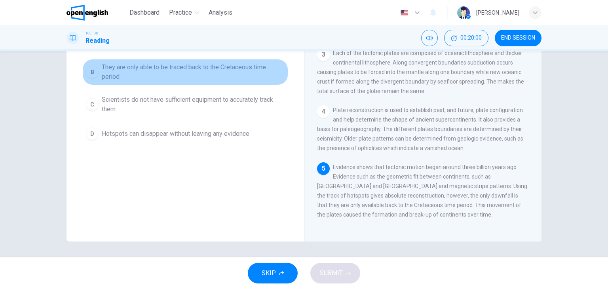
drag, startPoint x: 247, startPoint y: 69, endPoint x: 245, endPoint y: 73, distance: 4.8
click at [247, 69] on span "They are only able to be traced back to the Cretaceous time period" at bounding box center [193, 72] width 183 height 19
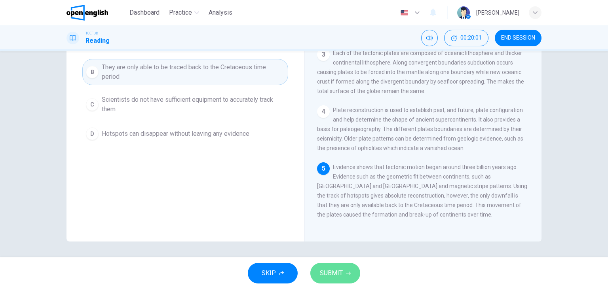
drag, startPoint x: 328, startPoint y: 273, endPoint x: 302, endPoint y: 239, distance: 42.8
click at [328, 272] on span "SUBMIT" at bounding box center [331, 272] width 23 height 11
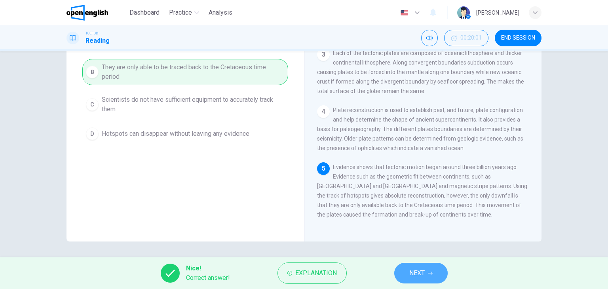
click at [426, 269] on button "NEXT" at bounding box center [420, 273] width 53 height 21
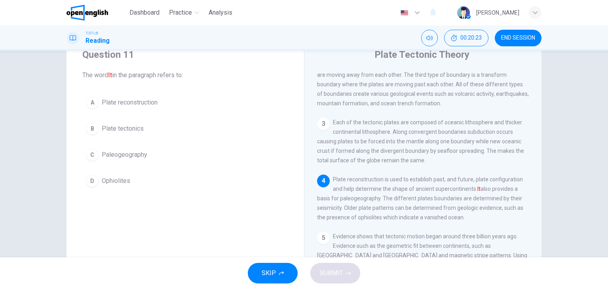
scroll to position [21, 0]
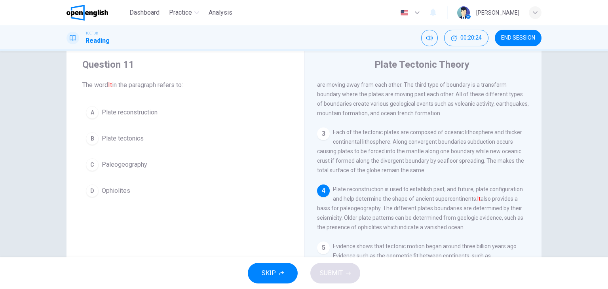
click at [127, 110] on span "Plate reconstruction" at bounding box center [130, 112] width 56 height 9
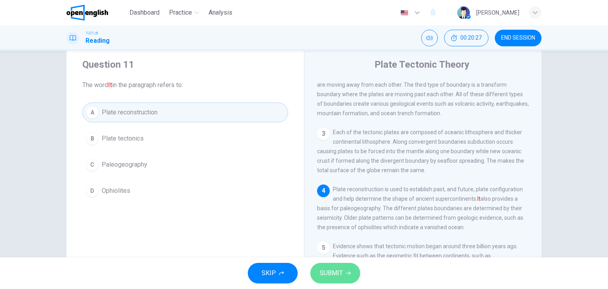
click at [338, 276] on span "SUBMIT" at bounding box center [331, 272] width 23 height 11
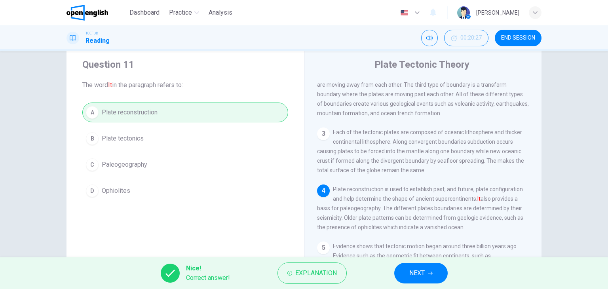
click at [442, 268] on button "NEXT" at bounding box center [420, 273] width 53 height 21
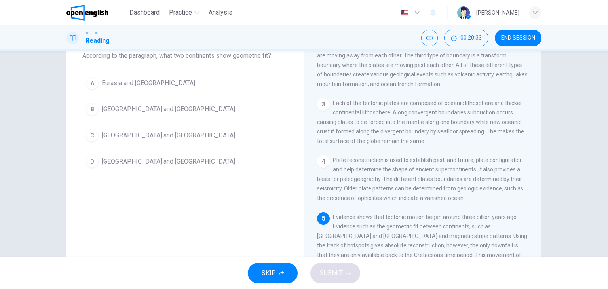
scroll to position [61, 0]
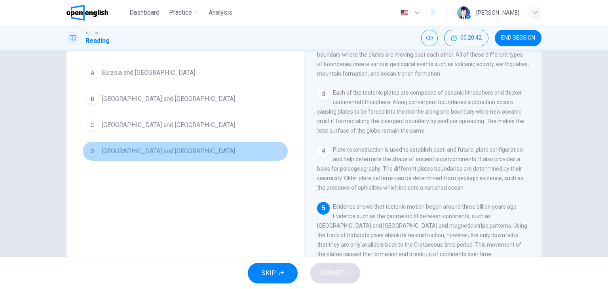
drag, startPoint x: 104, startPoint y: 154, endPoint x: 127, endPoint y: 158, distance: 24.0
click at [104, 155] on span "[GEOGRAPHIC_DATA] and [GEOGRAPHIC_DATA]" at bounding box center [168, 150] width 133 height 9
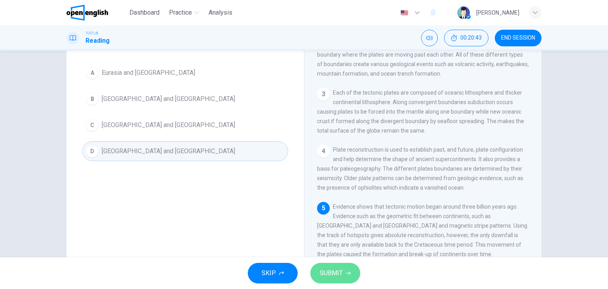
drag, startPoint x: 336, startPoint y: 280, endPoint x: 334, endPoint y: 276, distance: 4.4
click at [334, 276] on button "SUBMIT" at bounding box center [335, 273] width 50 height 21
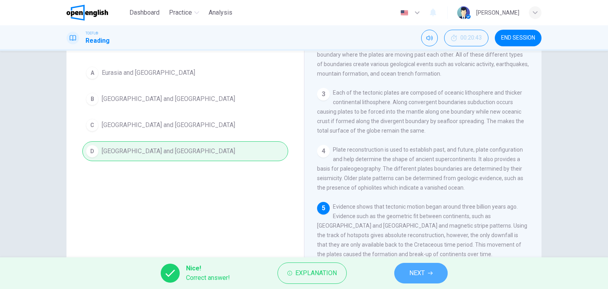
click at [410, 270] on span "NEXT" at bounding box center [416, 272] width 15 height 11
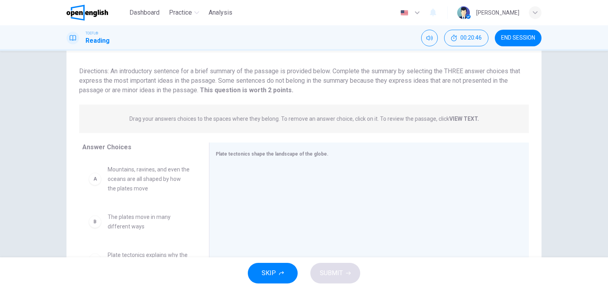
scroll to position [100, 0]
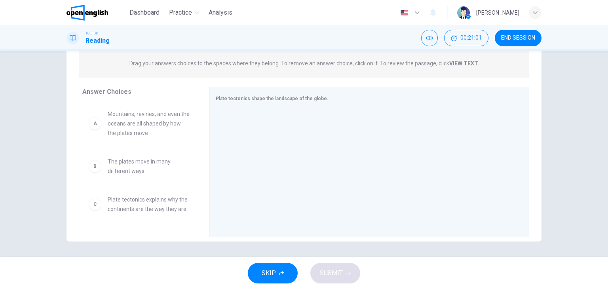
click at [161, 125] on span "Mountains, ravines, and even the oceans are all shaped by how the plates move" at bounding box center [149, 123] width 82 height 28
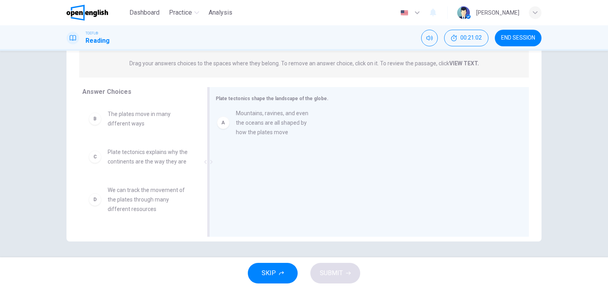
drag, startPoint x: 161, startPoint y: 125, endPoint x: 296, endPoint y: 127, distance: 134.9
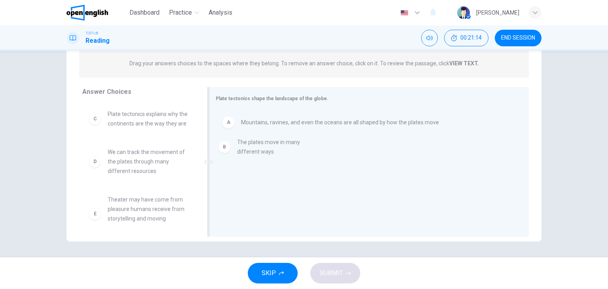
drag, startPoint x: 138, startPoint y: 123, endPoint x: 269, endPoint y: 154, distance: 134.9
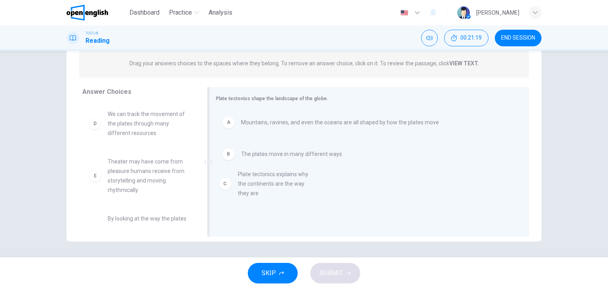
drag, startPoint x: 123, startPoint y: 121, endPoint x: 257, endPoint y: 178, distance: 145.0
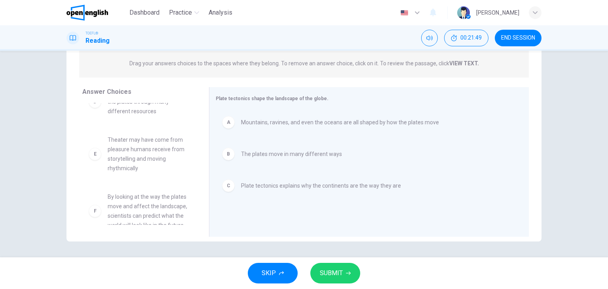
scroll to position [33, 0]
click at [152, 199] on span "By looking at the way the plates move and affect the landscape, scientists can …" at bounding box center [149, 199] width 82 height 38
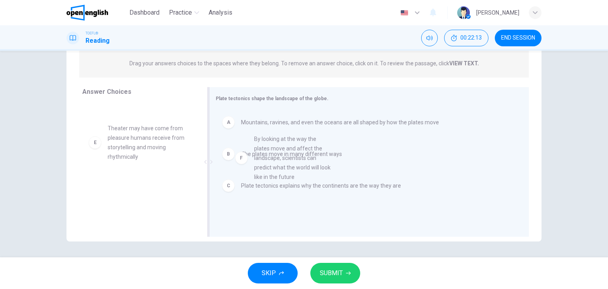
drag, startPoint x: 154, startPoint y: 191, endPoint x: 307, endPoint y: 146, distance: 158.8
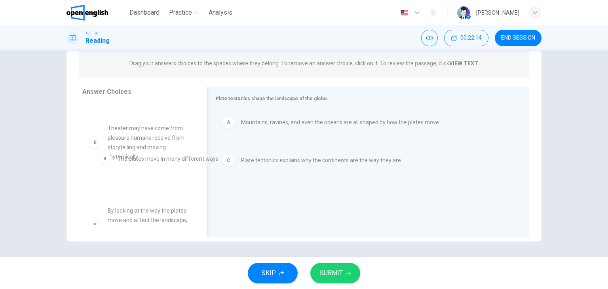
drag, startPoint x: 228, startPoint y: 156, endPoint x: 102, endPoint y: 163, distance: 126.8
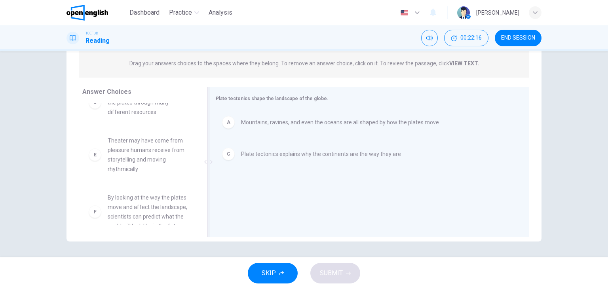
scroll to position [71, 0]
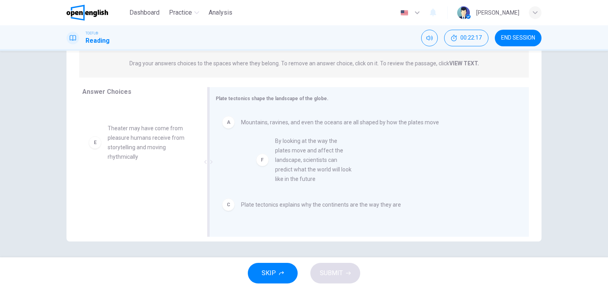
drag, startPoint x: 114, startPoint y: 193, endPoint x: 311, endPoint y: 146, distance: 202.7
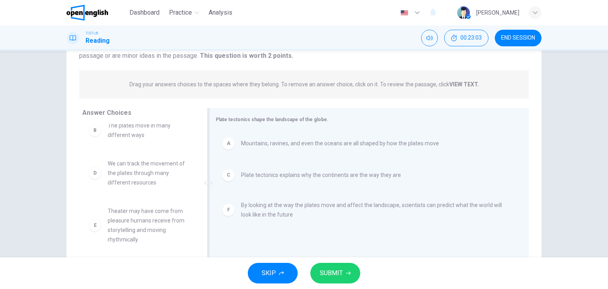
scroll to position [14, 0]
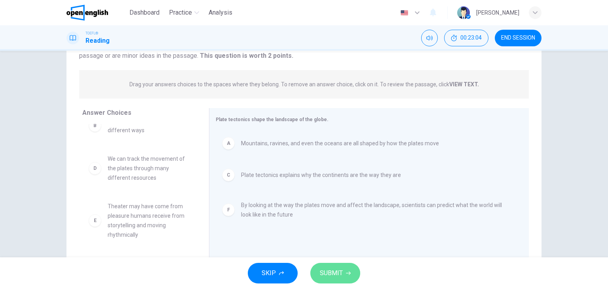
click at [331, 274] on span "SUBMIT" at bounding box center [331, 272] width 23 height 11
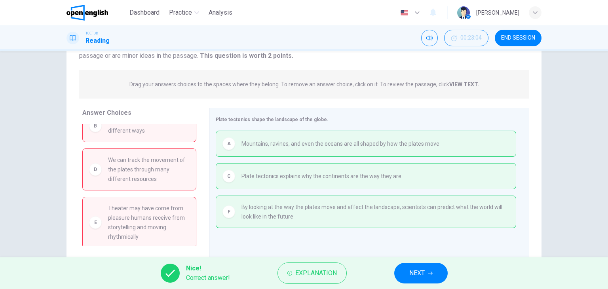
click at [431, 266] on button "NEXT" at bounding box center [420, 273] width 53 height 21
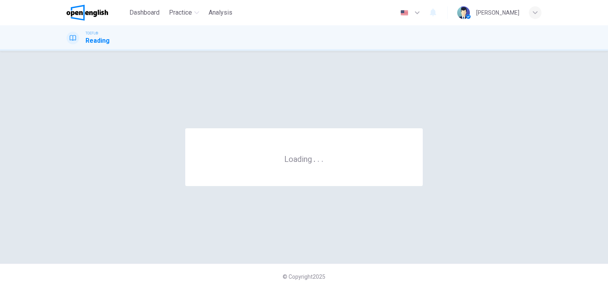
scroll to position [0, 0]
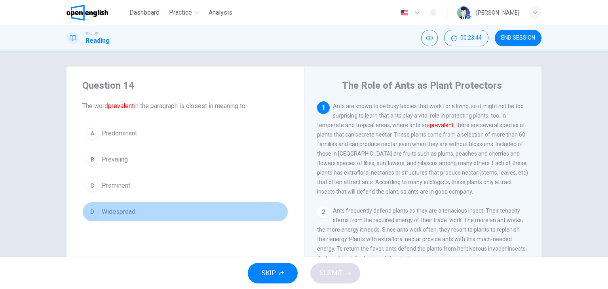
click at [119, 211] on span "Widespread" at bounding box center [119, 211] width 34 height 9
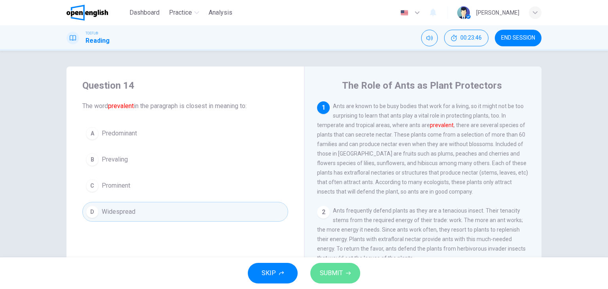
click at [336, 276] on span "SUBMIT" at bounding box center [331, 272] width 23 height 11
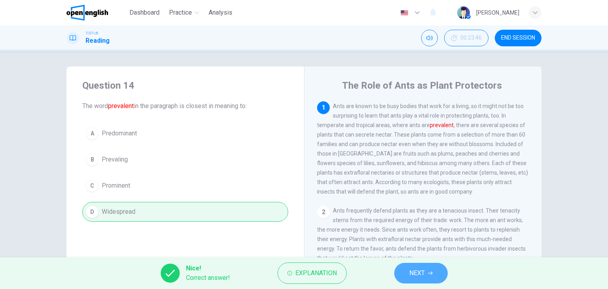
click at [439, 277] on button "NEXT" at bounding box center [420, 273] width 53 height 21
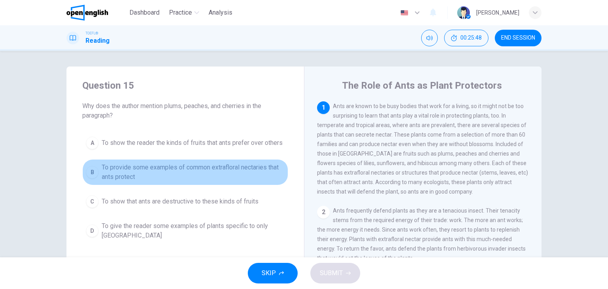
click at [204, 164] on span "To provide some examples of common extrafloral nectaries that ants protect" at bounding box center [193, 172] width 183 height 19
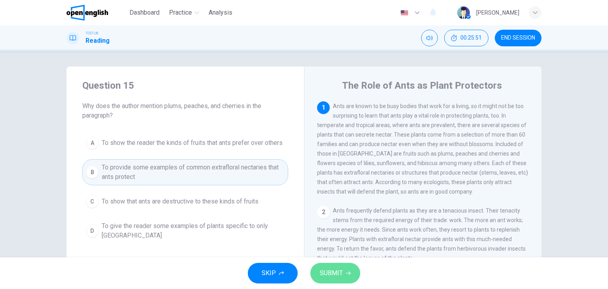
click at [330, 277] on span "SUBMIT" at bounding box center [331, 272] width 23 height 11
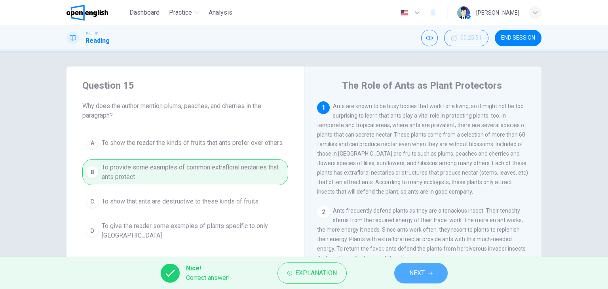
click at [418, 267] on button "NEXT" at bounding box center [420, 273] width 53 height 21
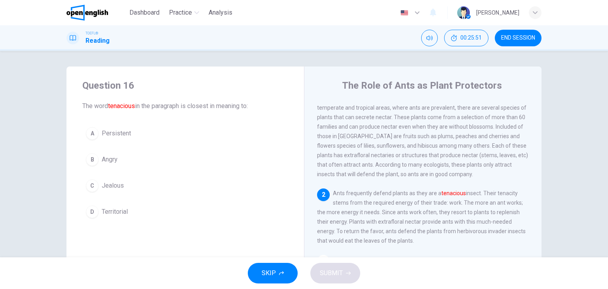
scroll to position [18, 0]
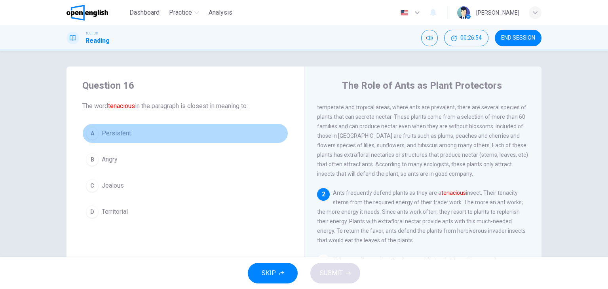
click at [129, 133] on button "A Persistent" at bounding box center [185, 133] width 206 height 20
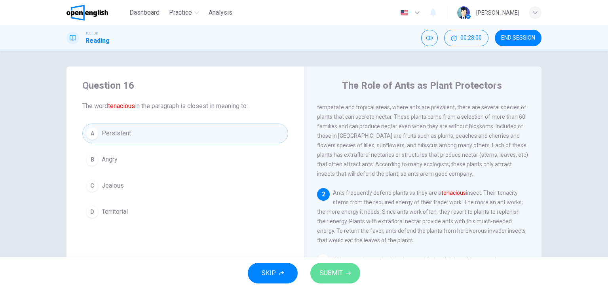
click at [338, 273] on span "SUBMIT" at bounding box center [331, 272] width 23 height 11
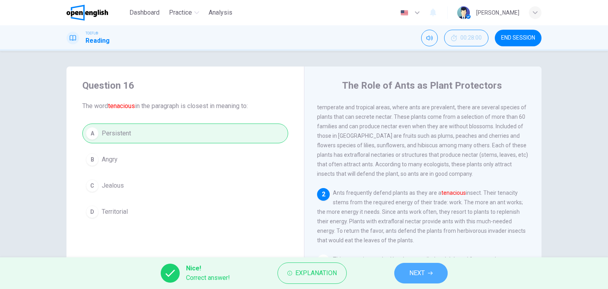
click at [440, 266] on button "NEXT" at bounding box center [420, 273] width 53 height 21
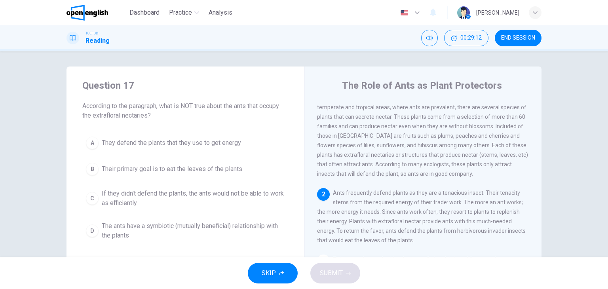
scroll to position [40, 0]
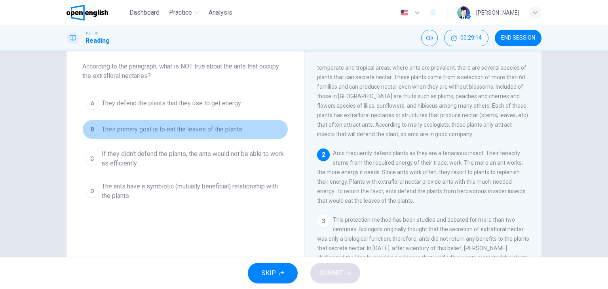
click at [129, 129] on span "Their primary goal is to eat the leaves of the plants" at bounding box center [172, 129] width 140 height 9
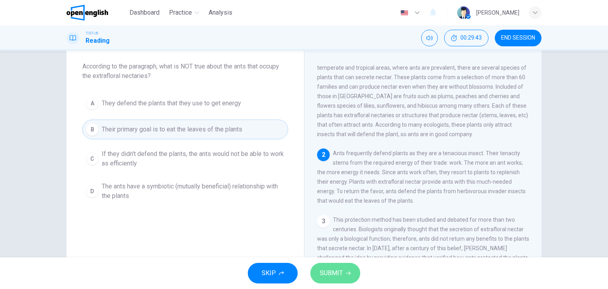
click at [342, 269] on span "SUBMIT" at bounding box center [331, 272] width 23 height 11
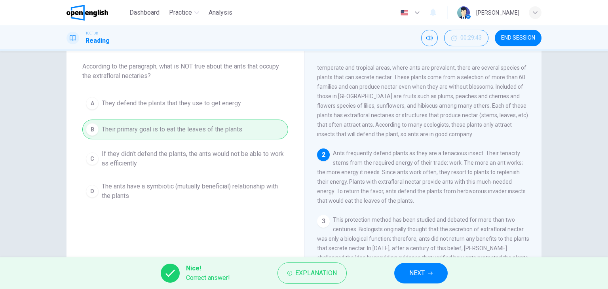
click at [434, 276] on button "NEXT" at bounding box center [420, 273] width 53 height 21
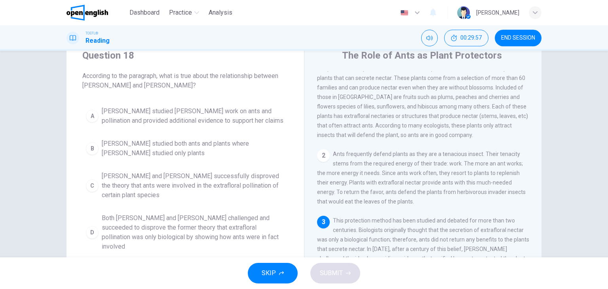
scroll to position [79, 0]
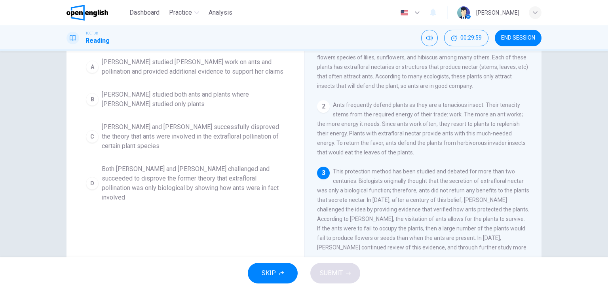
click at [111, 126] on span "[PERSON_NAME] and [PERSON_NAME] successfully disproved the theory that ants wer…" at bounding box center [193, 136] width 183 height 28
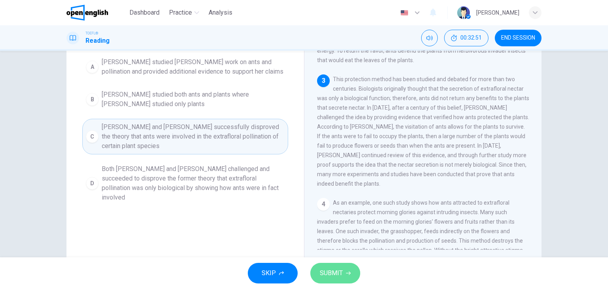
click at [345, 275] on button "SUBMIT" at bounding box center [335, 273] width 50 height 21
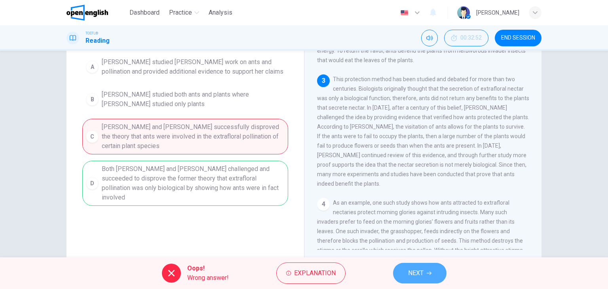
click at [423, 283] on button "NEXT" at bounding box center [419, 273] width 53 height 21
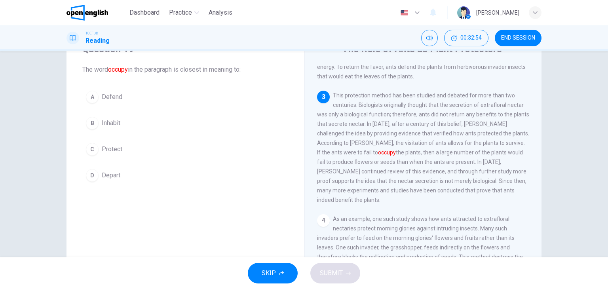
scroll to position [0, 0]
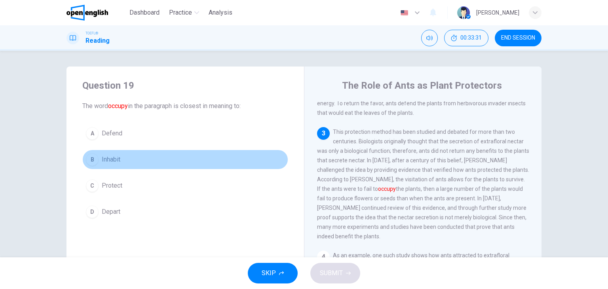
click at [91, 155] on div "B" at bounding box center [92, 159] width 13 height 13
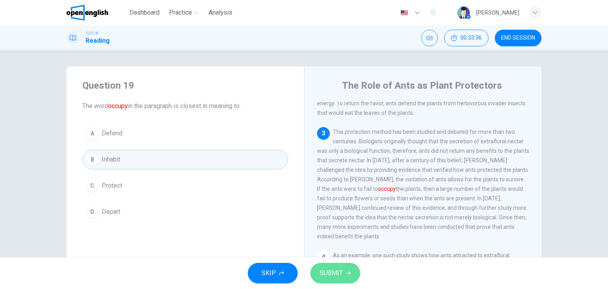
click at [344, 269] on button "SUBMIT" at bounding box center [335, 273] width 50 height 21
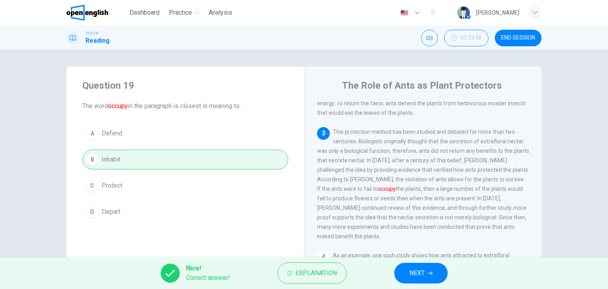
drag, startPoint x: 470, startPoint y: 286, endPoint x: 452, endPoint y: 278, distance: 19.5
click at [467, 283] on div "Nice! Correct answer! Explanation NEXT" at bounding box center [304, 273] width 608 height 32
click at [440, 278] on button "NEXT" at bounding box center [420, 273] width 53 height 21
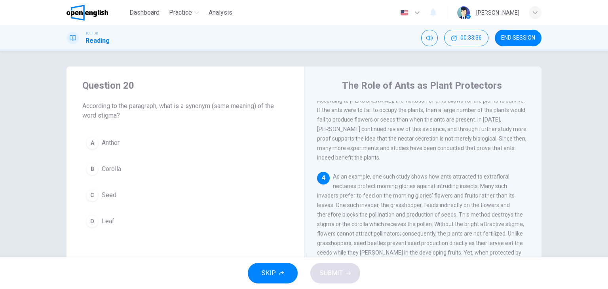
scroll to position [253, 0]
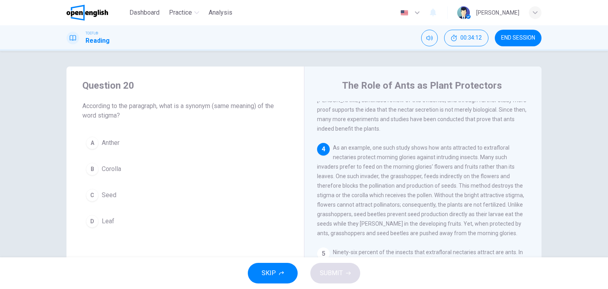
click at [90, 171] on div "B" at bounding box center [92, 169] width 13 height 13
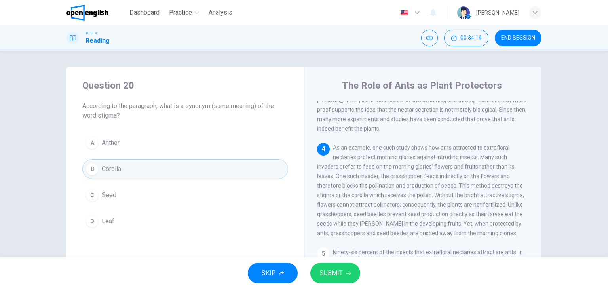
click at [329, 274] on span "SUBMIT" at bounding box center [331, 272] width 23 height 11
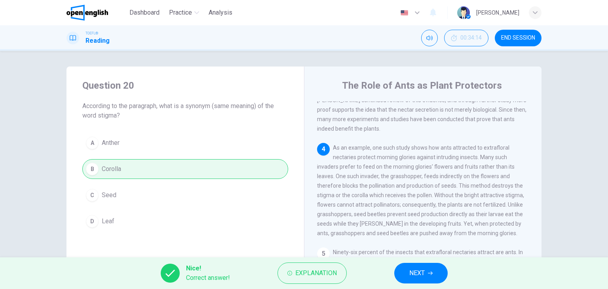
click at [432, 266] on button "NEXT" at bounding box center [420, 273] width 53 height 21
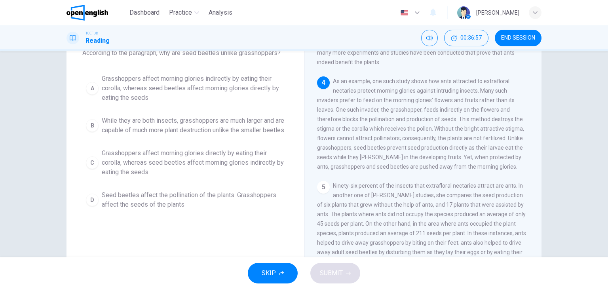
scroll to position [40, 0]
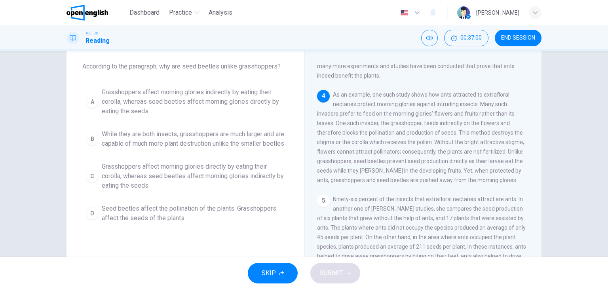
click at [138, 97] on span "Grasshoppers affect morning glories indirectly by eating their corolla, whereas…" at bounding box center [193, 101] width 183 height 28
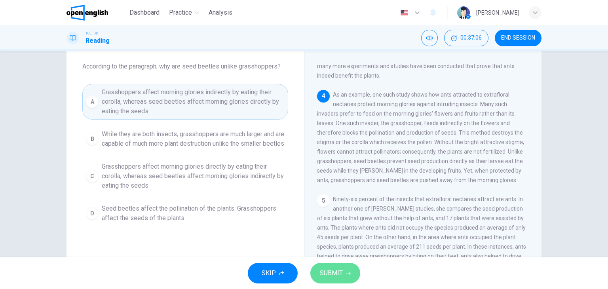
click at [333, 269] on span "SUBMIT" at bounding box center [331, 272] width 23 height 11
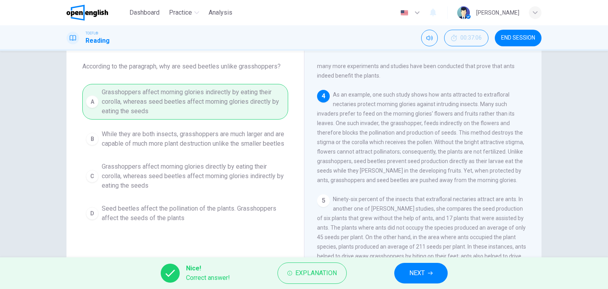
click at [430, 276] on button "NEXT" at bounding box center [420, 273] width 53 height 21
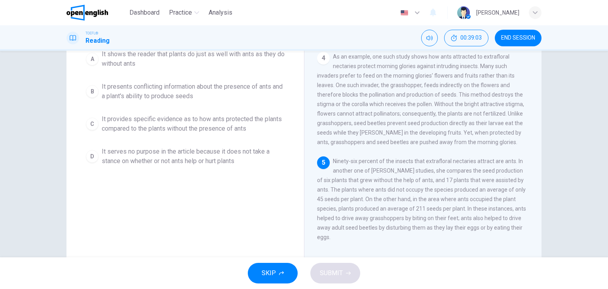
scroll to position [79, 0]
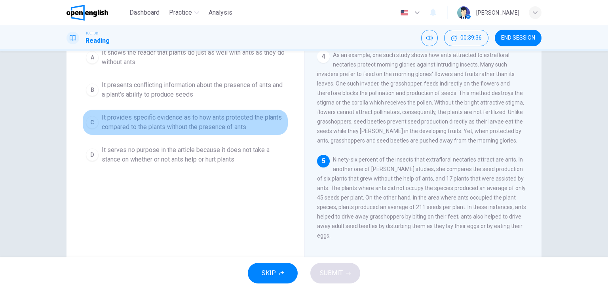
click at [179, 128] on span "It provides specific evidence as to how ants protected the plants compared to t…" at bounding box center [193, 122] width 183 height 19
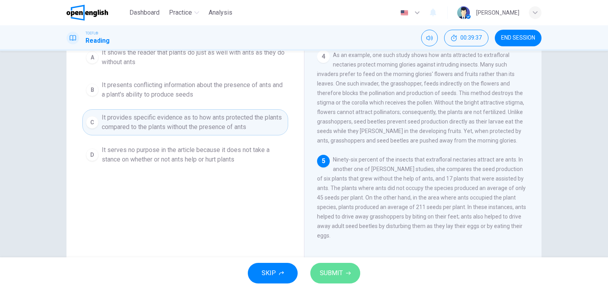
drag, startPoint x: 343, startPoint y: 269, endPoint x: 341, endPoint y: 265, distance: 5.5
click at [342, 267] on button "SUBMIT" at bounding box center [335, 273] width 50 height 21
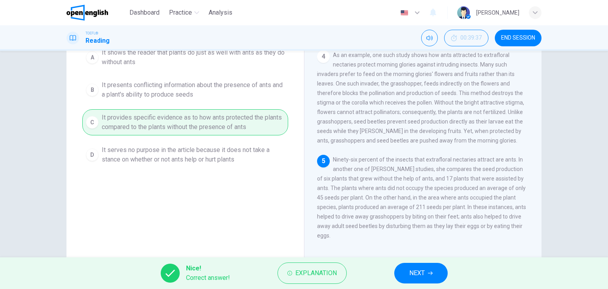
click at [425, 269] on button "NEXT" at bounding box center [420, 273] width 53 height 21
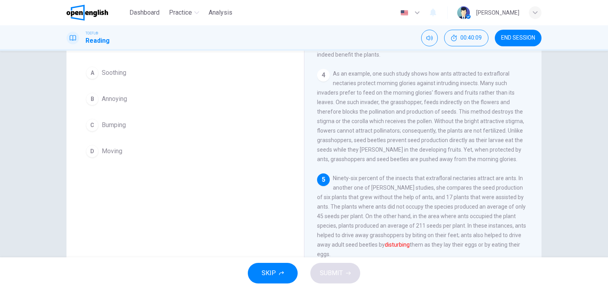
scroll to position [21, 0]
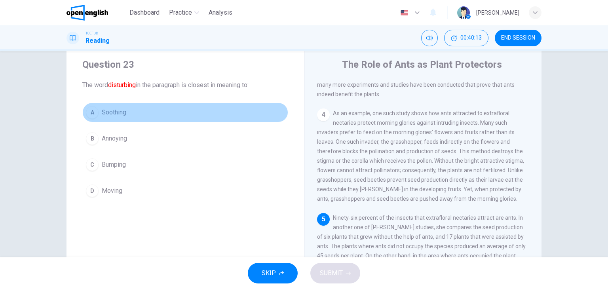
click at [109, 111] on span "Soothing" at bounding box center [114, 112] width 25 height 9
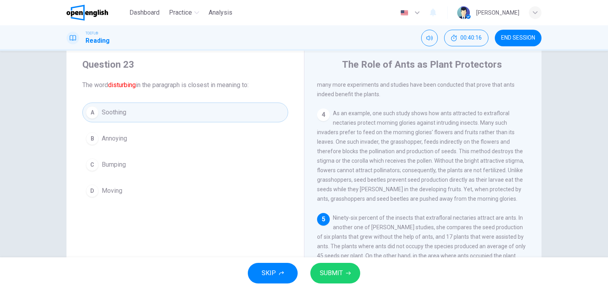
click at [124, 135] on span "Annoying" at bounding box center [114, 138] width 25 height 9
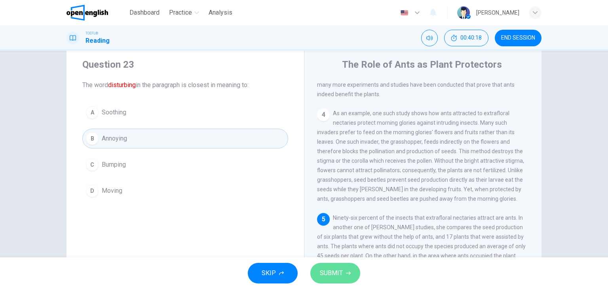
click at [346, 273] on icon "button" at bounding box center [348, 273] width 5 height 5
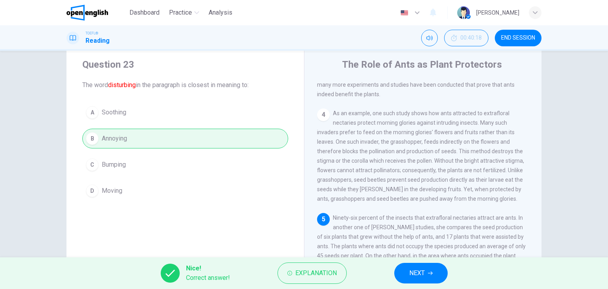
click at [429, 265] on button "NEXT" at bounding box center [420, 273] width 53 height 21
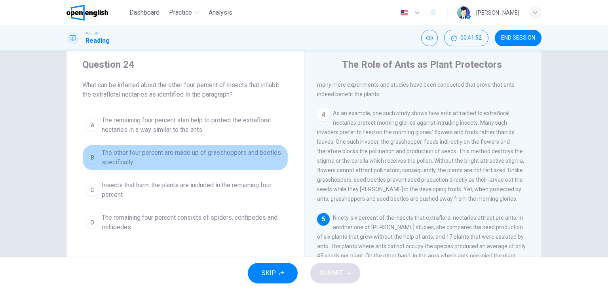
drag, startPoint x: 193, startPoint y: 152, endPoint x: 190, endPoint y: 157, distance: 5.5
click at [193, 154] on span "The other four percent are made up of grasshoppers and beetles specifically" at bounding box center [193, 157] width 183 height 19
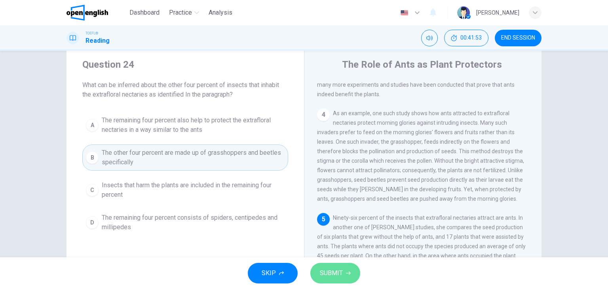
click at [331, 275] on span "SUBMIT" at bounding box center [331, 272] width 23 height 11
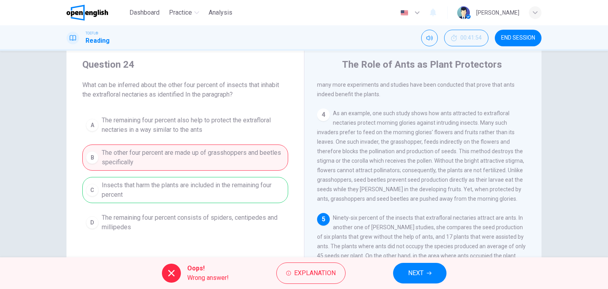
click at [408, 281] on button "NEXT" at bounding box center [419, 273] width 53 height 21
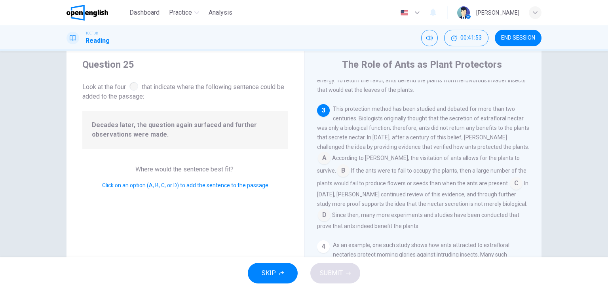
scroll to position [154, 0]
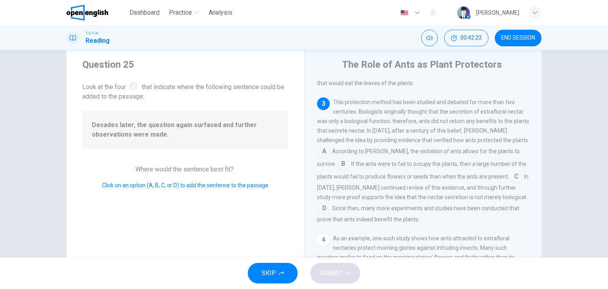
click at [341, 168] on input at bounding box center [343, 164] width 13 height 13
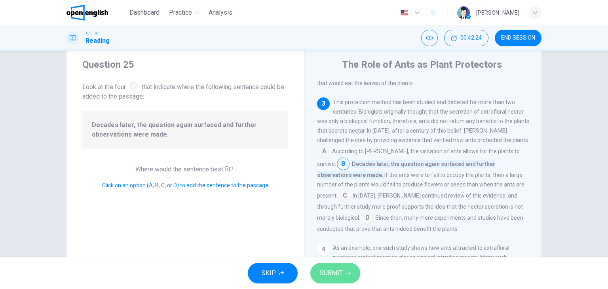
click at [336, 267] on span "SUBMIT" at bounding box center [331, 272] width 23 height 11
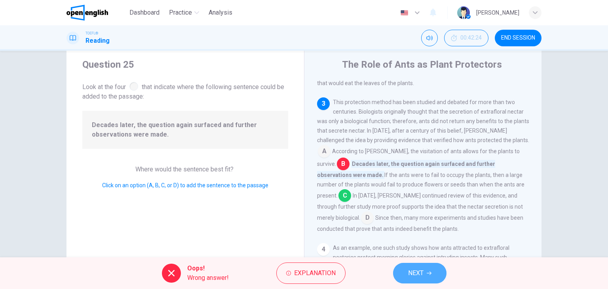
click at [415, 277] on span "NEXT" at bounding box center [415, 272] width 15 height 11
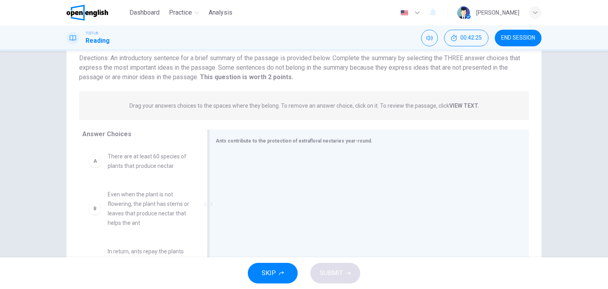
scroll to position [100, 0]
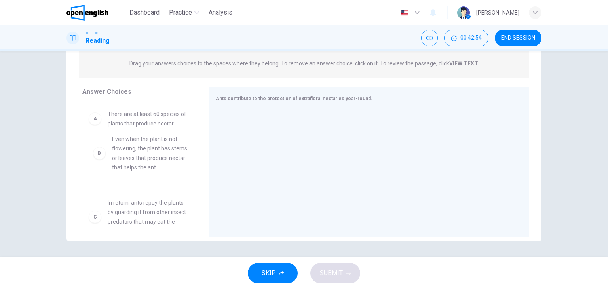
drag, startPoint x: 137, startPoint y: 173, endPoint x: 146, endPoint y: 159, distance: 16.2
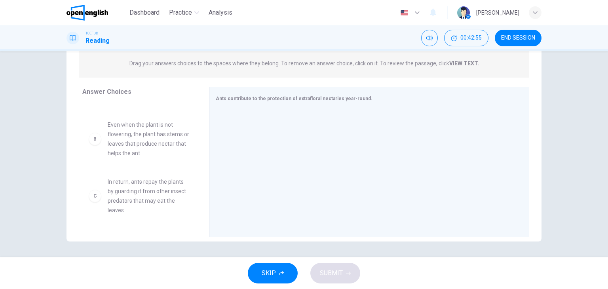
scroll to position [40, 0]
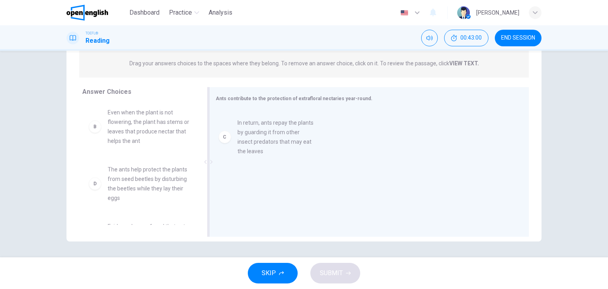
drag, startPoint x: 128, startPoint y: 186, endPoint x: 263, endPoint y: 139, distance: 142.8
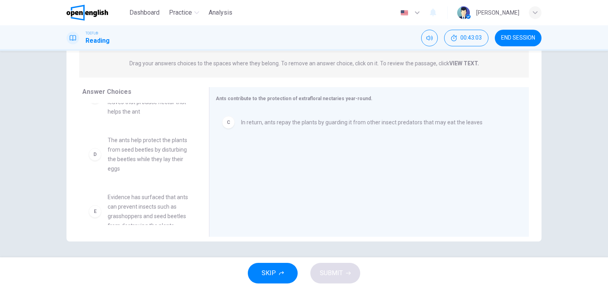
scroll to position [79, 0]
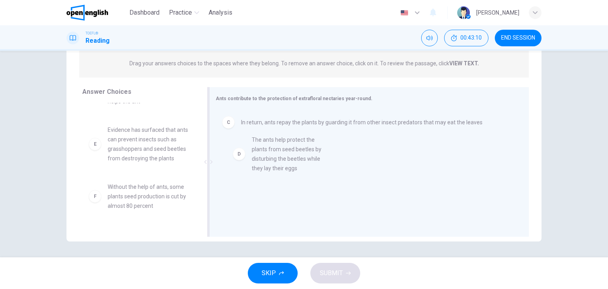
drag, startPoint x: 135, startPoint y: 146, endPoint x: 281, endPoint y: 159, distance: 146.9
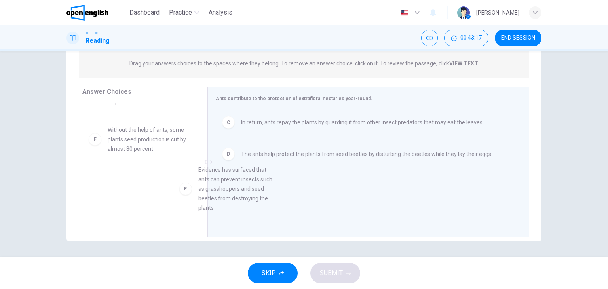
scroll to position [2, 0]
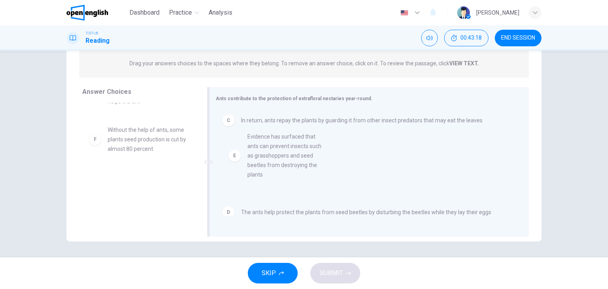
drag, startPoint x: 156, startPoint y: 137, endPoint x: 298, endPoint y: 146, distance: 142.8
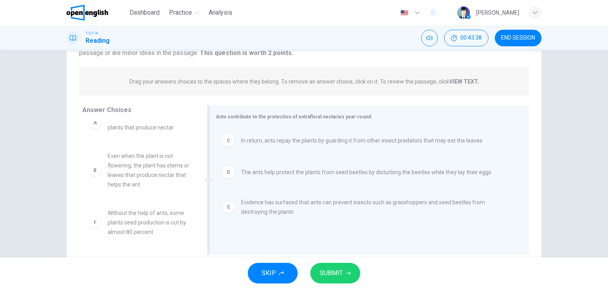
scroll to position [100, 0]
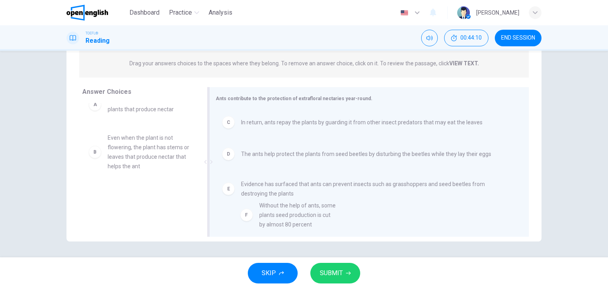
drag, startPoint x: 150, startPoint y: 202, endPoint x: 307, endPoint y: 214, distance: 157.2
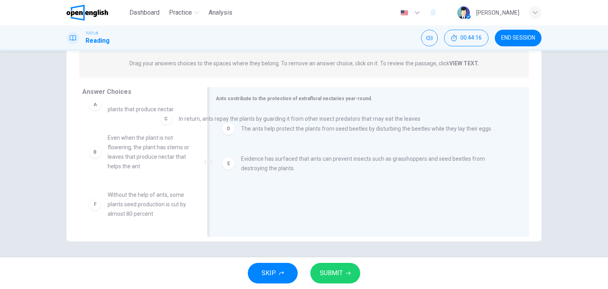
scroll to position [0, 0]
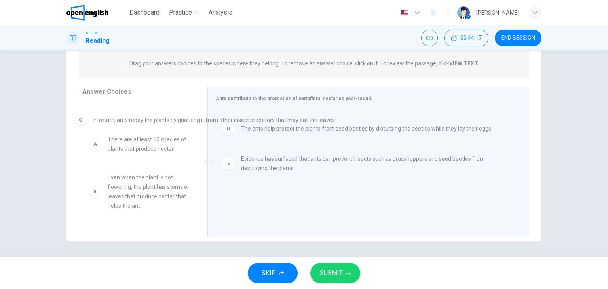
drag, startPoint x: 236, startPoint y: 125, endPoint x: 87, endPoint y: 120, distance: 149.3
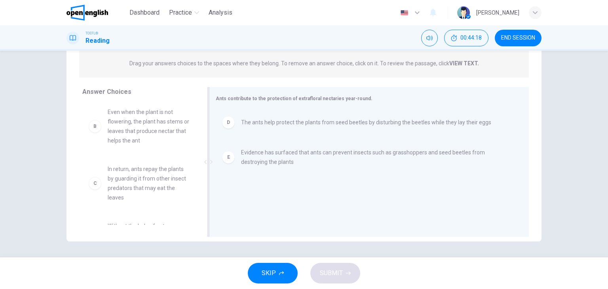
scroll to position [71, 0]
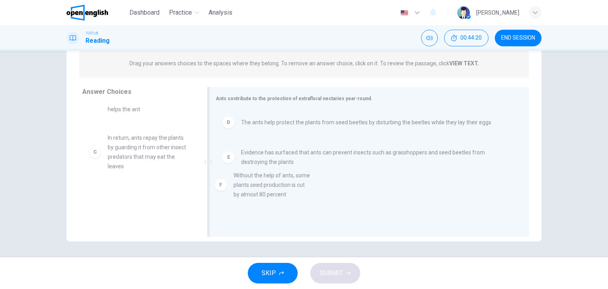
drag, startPoint x: 122, startPoint y: 205, endPoint x: 256, endPoint y: 186, distance: 135.1
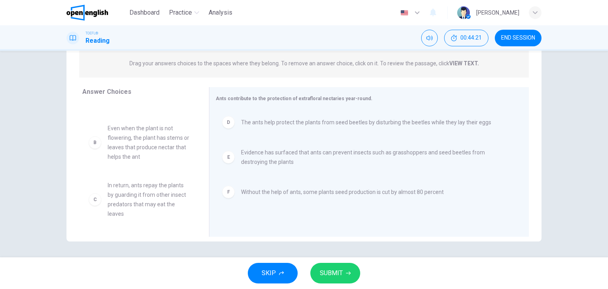
scroll to position [24, 0]
click at [320, 275] on span "SUBMIT" at bounding box center [331, 272] width 23 height 11
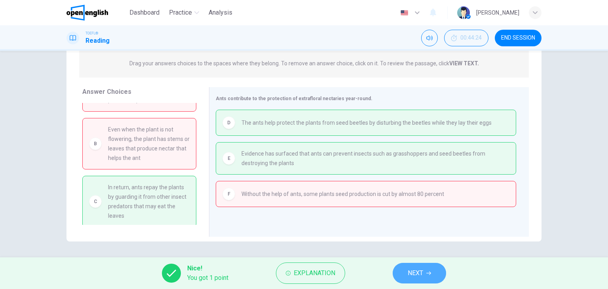
click at [425, 268] on button "NEXT" at bounding box center [419, 273] width 53 height 21
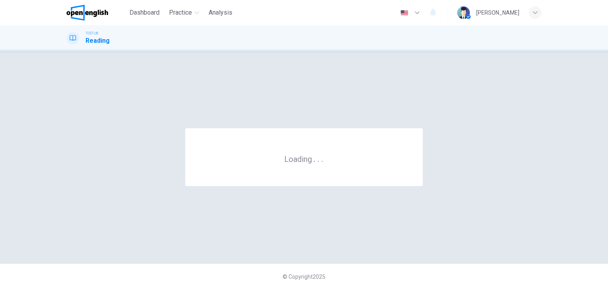
scroll to position [0, 0]
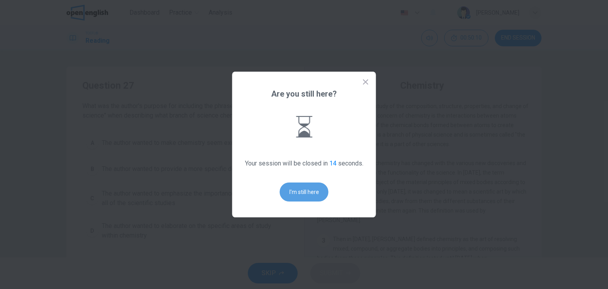
click at [315, 190] on button "I'm still here" at bounding box center [304, 191] width 49 height 19
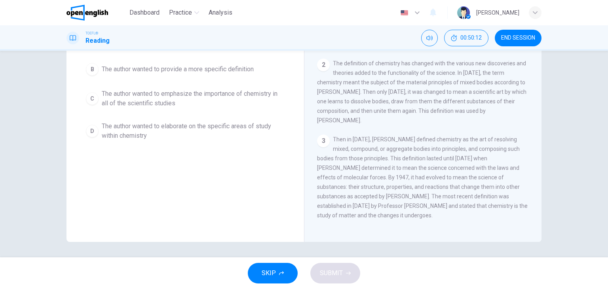
scroll to position [100, 0]
click at [523, 33] on button "END SESSION" at bounding box center [518, 38] width 47 height 17
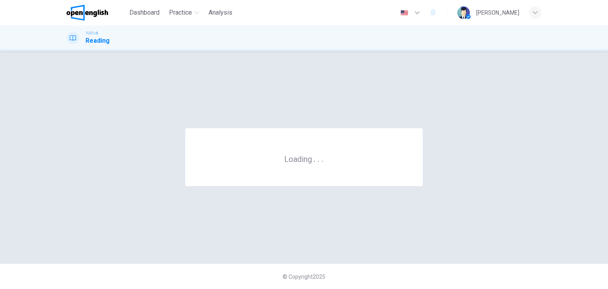
scroll to position [0, 0]
